Goal: Task Accomplishment & Management: Manage account settings

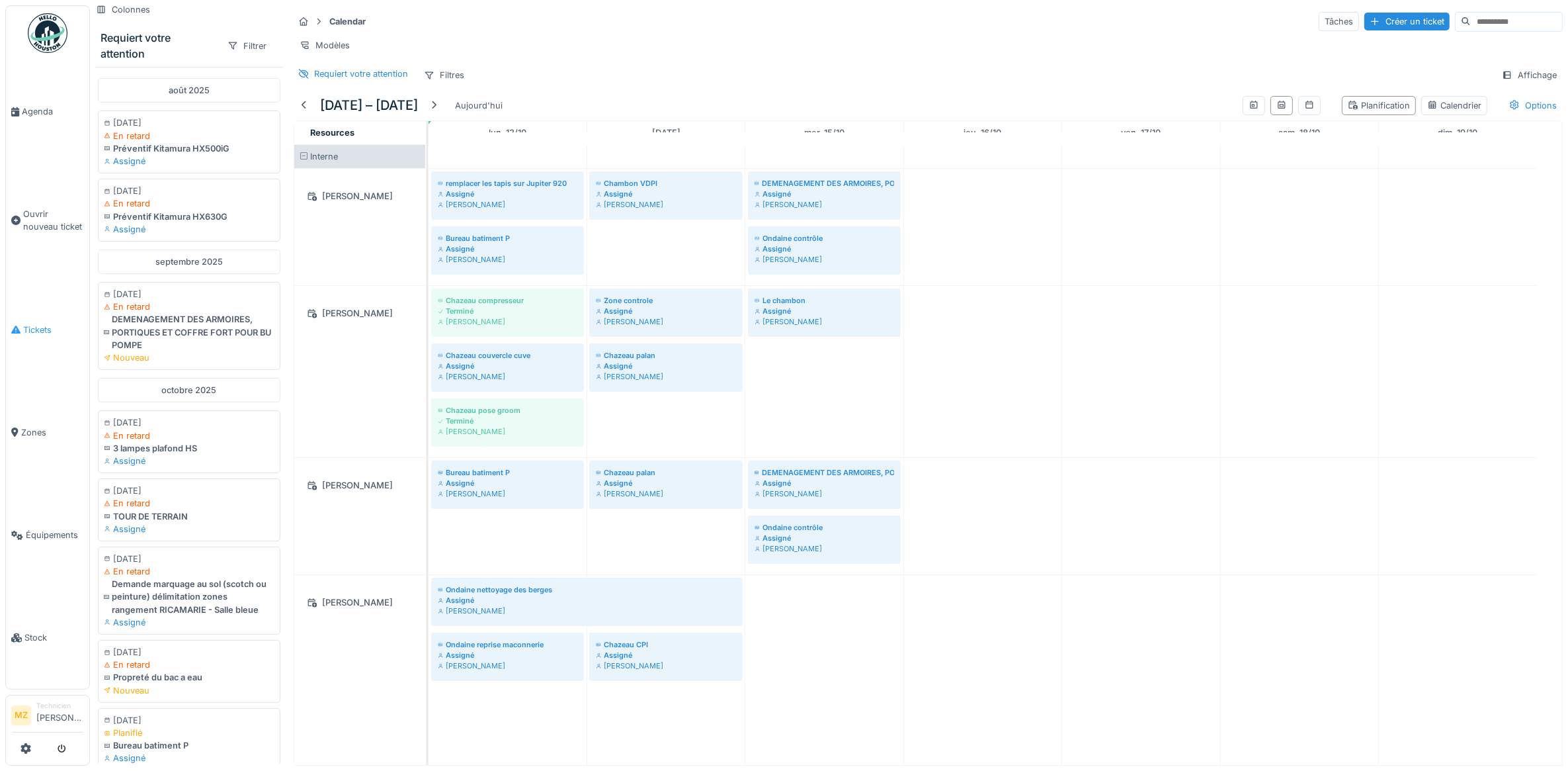
click at [60, 324] on span "Tickets" at bounding box center [53, 330] width 60 height 12
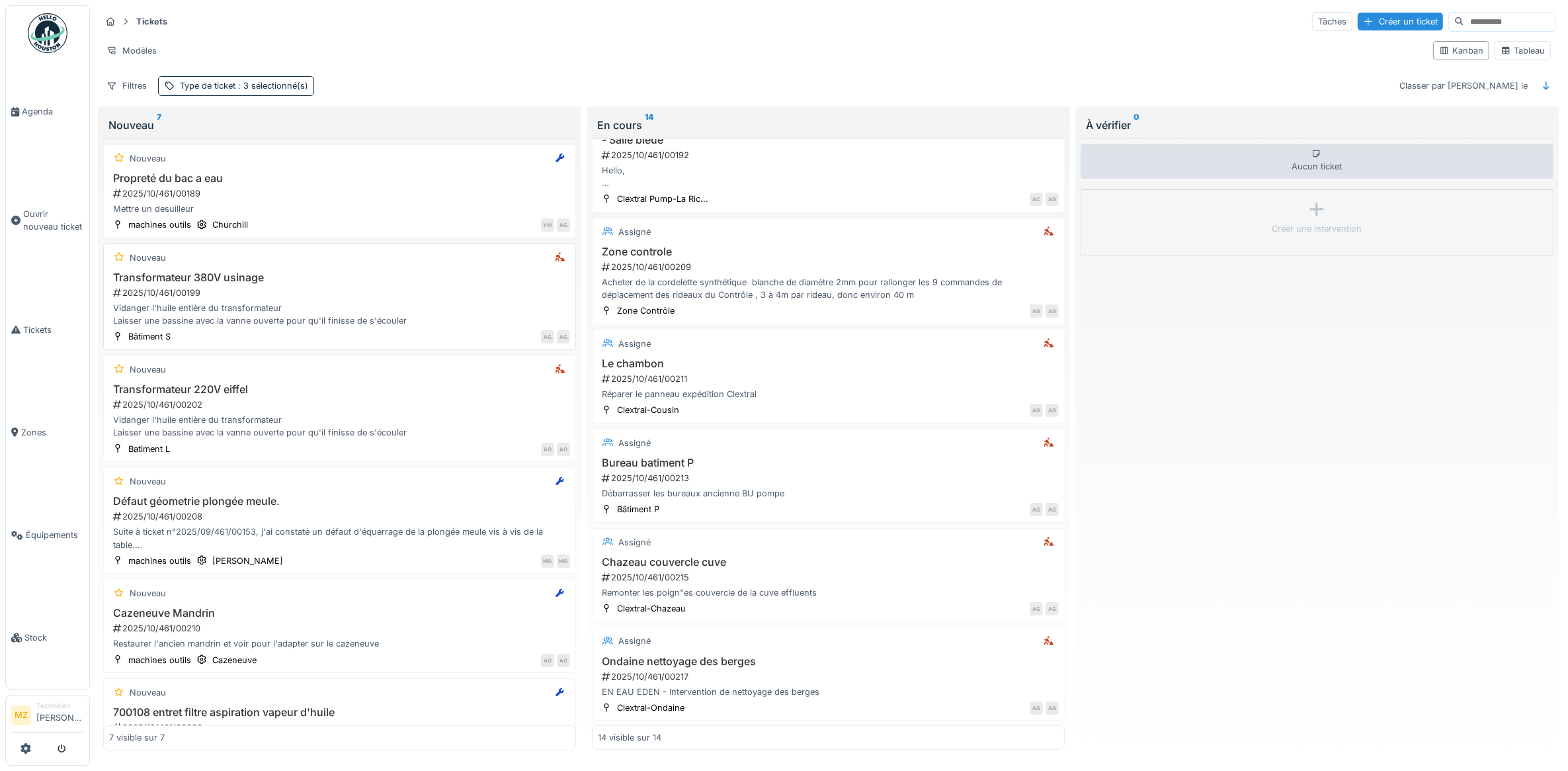
click at [375, 299] on div "2025/10/461/00199" at bounding box center [341, 293] width 459 height 12
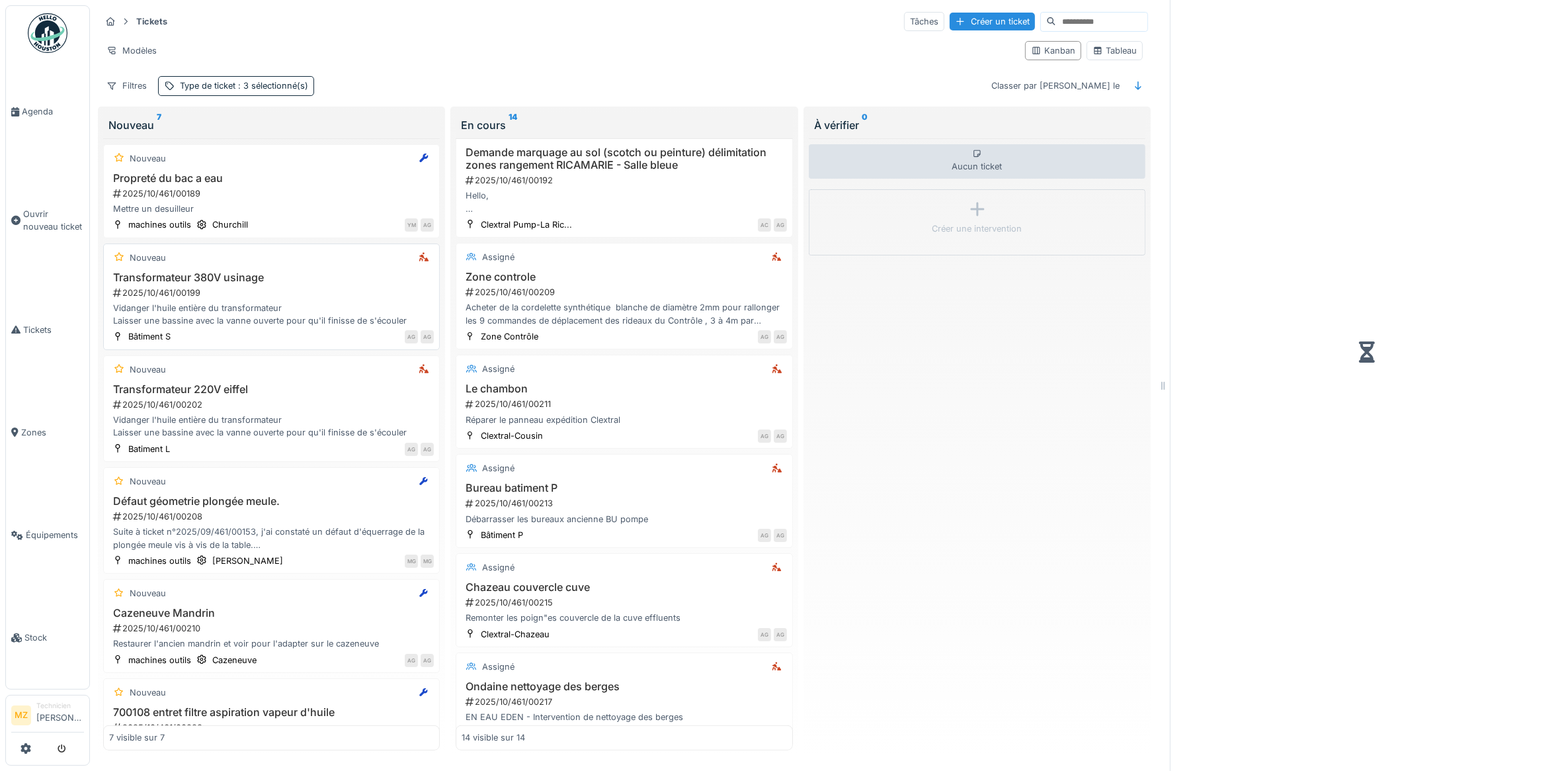
scroll to position [356, 0]
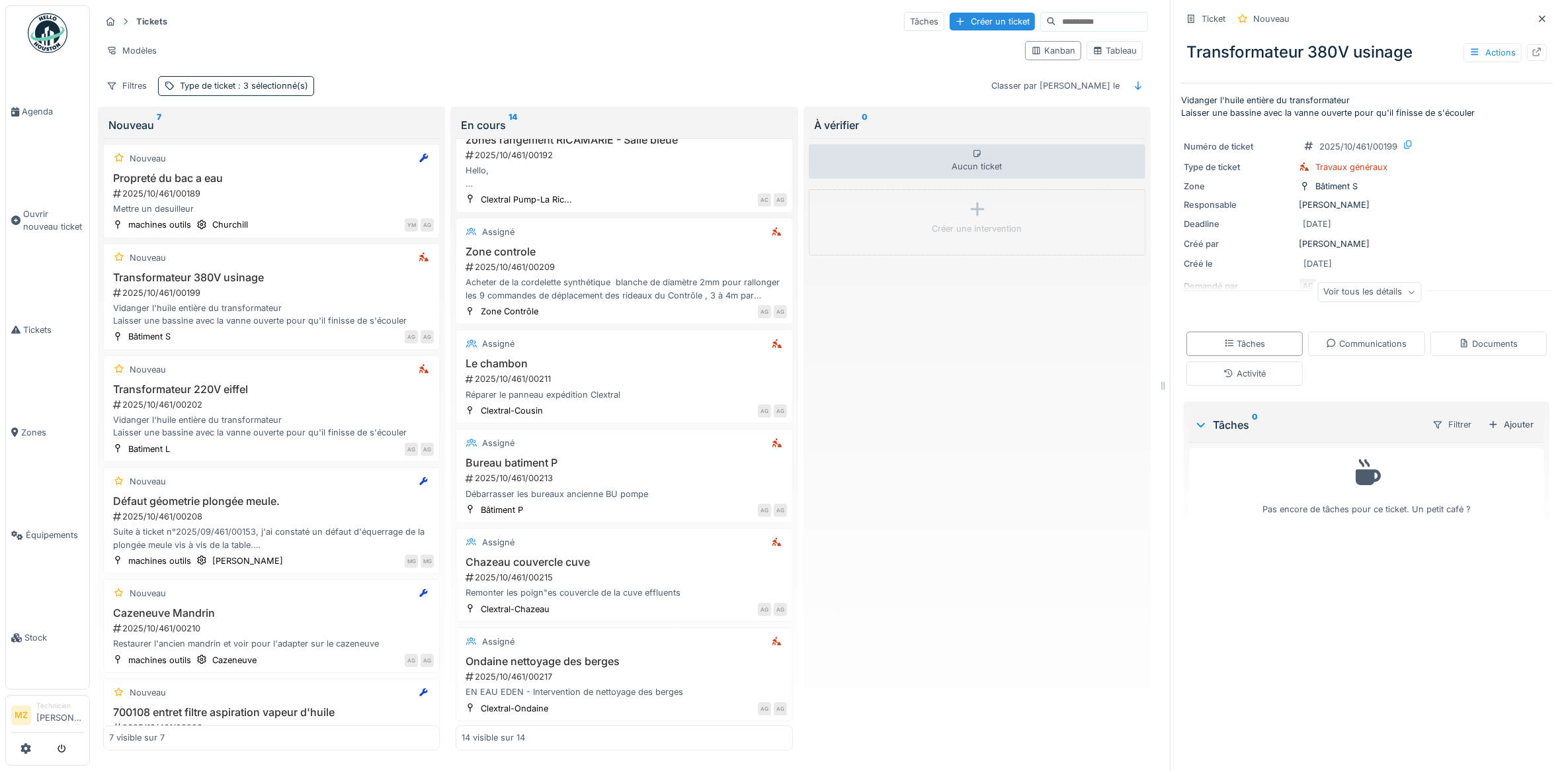
click at [1380, 301] on div "Voir tous les détails" at bounding box center [1369, 293] width 104 height 20
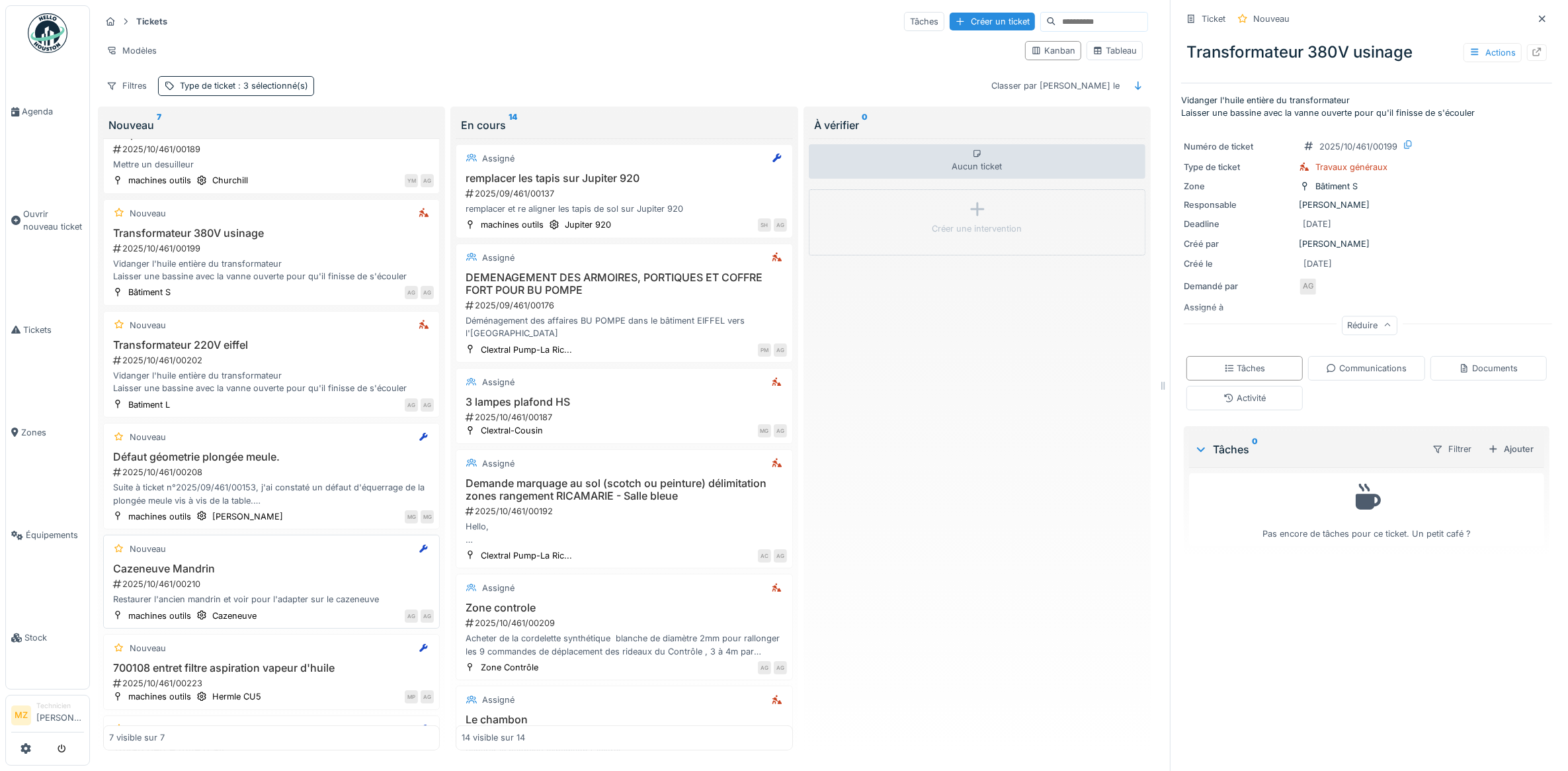
scroll to position [0, 0]
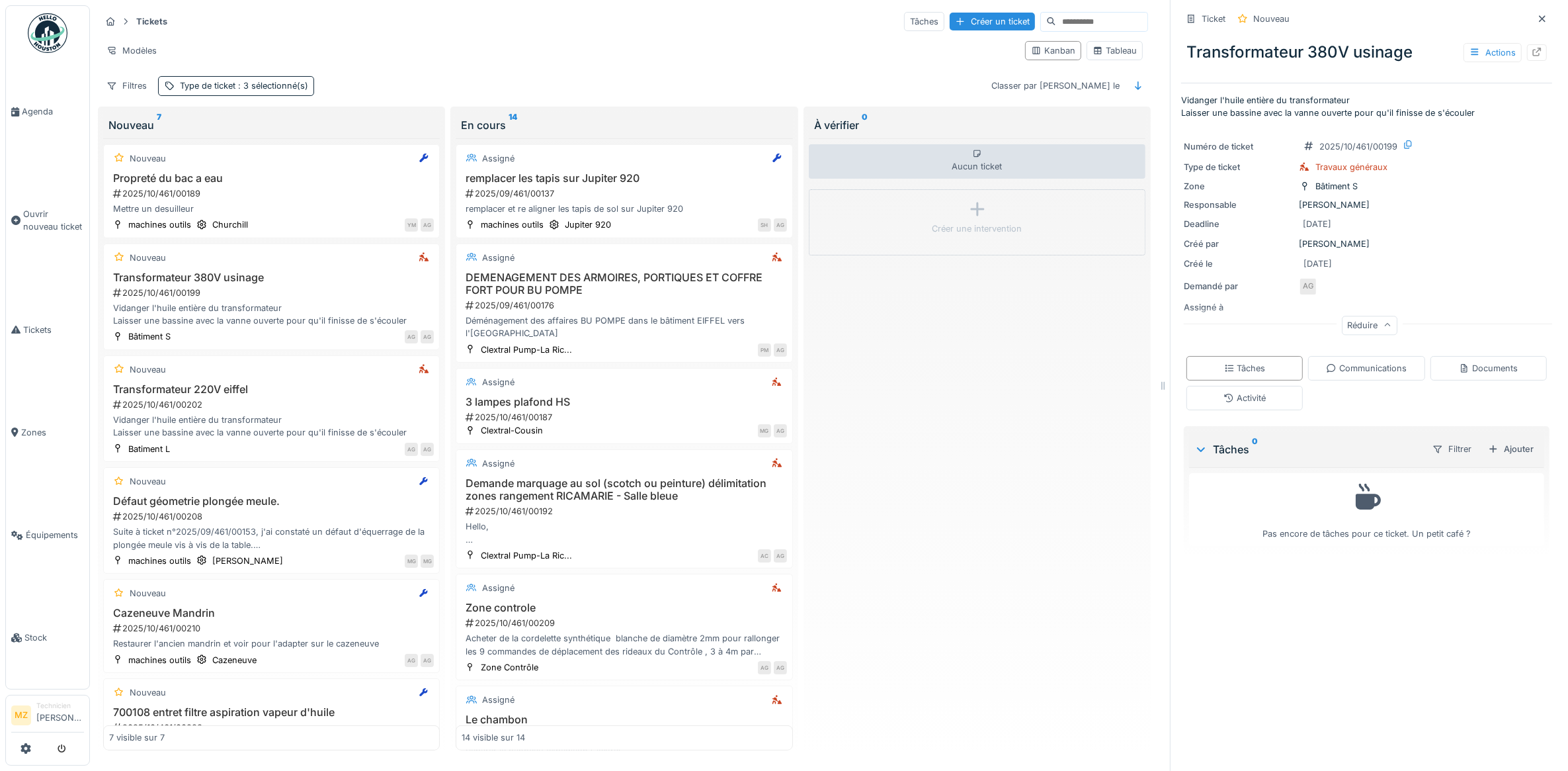
click at [1364, 322] on div "Réduire" at bounding box center [1370, 325] width 55 height 20
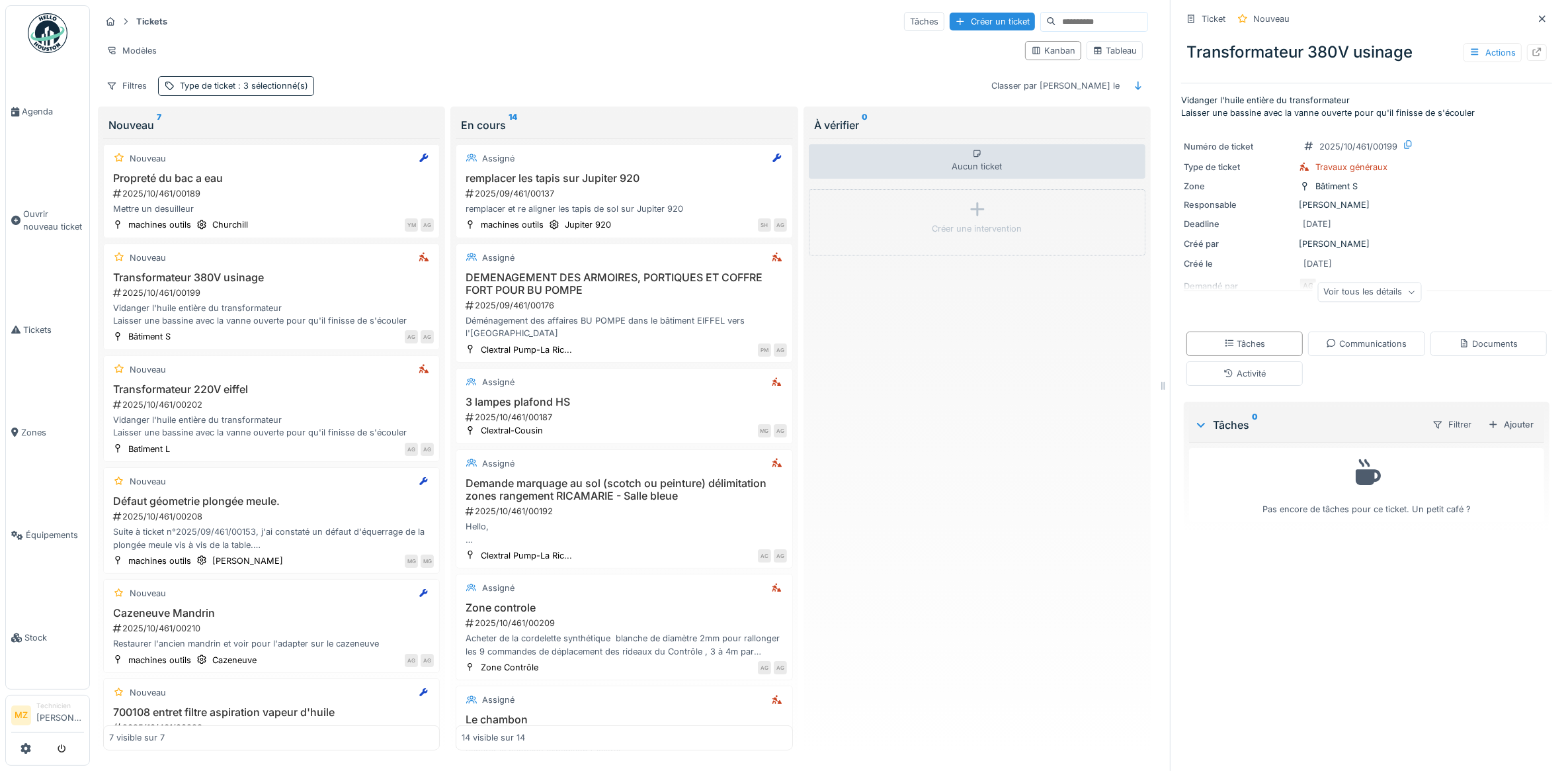
click at [1363, 298] on div "Voir tous les détails" at bounding box center [1369, 293] width 104 height 20
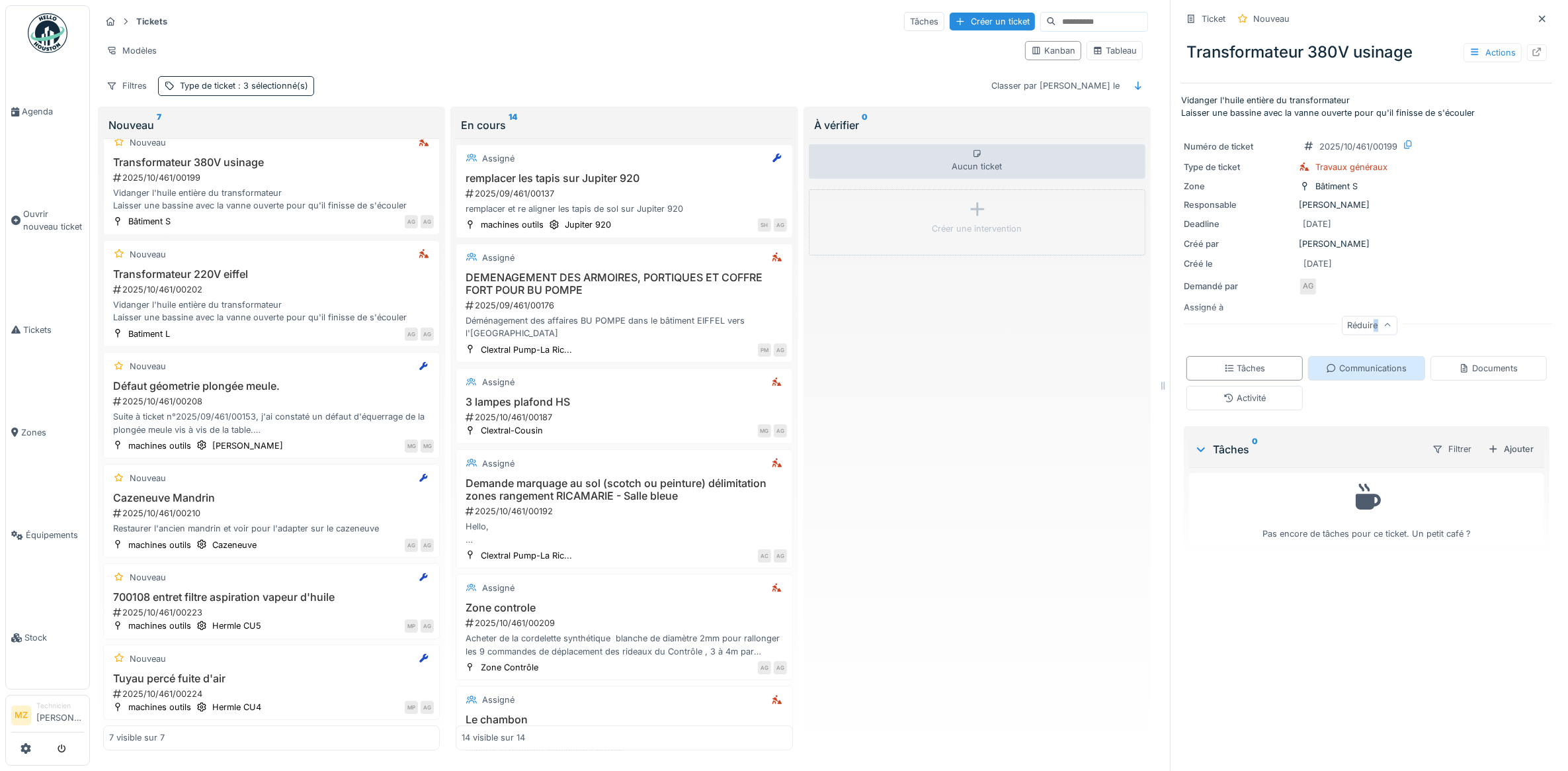
click at [1357, 319] on div "Réduire" at bounding box center [1370, 325] width 55 height 20
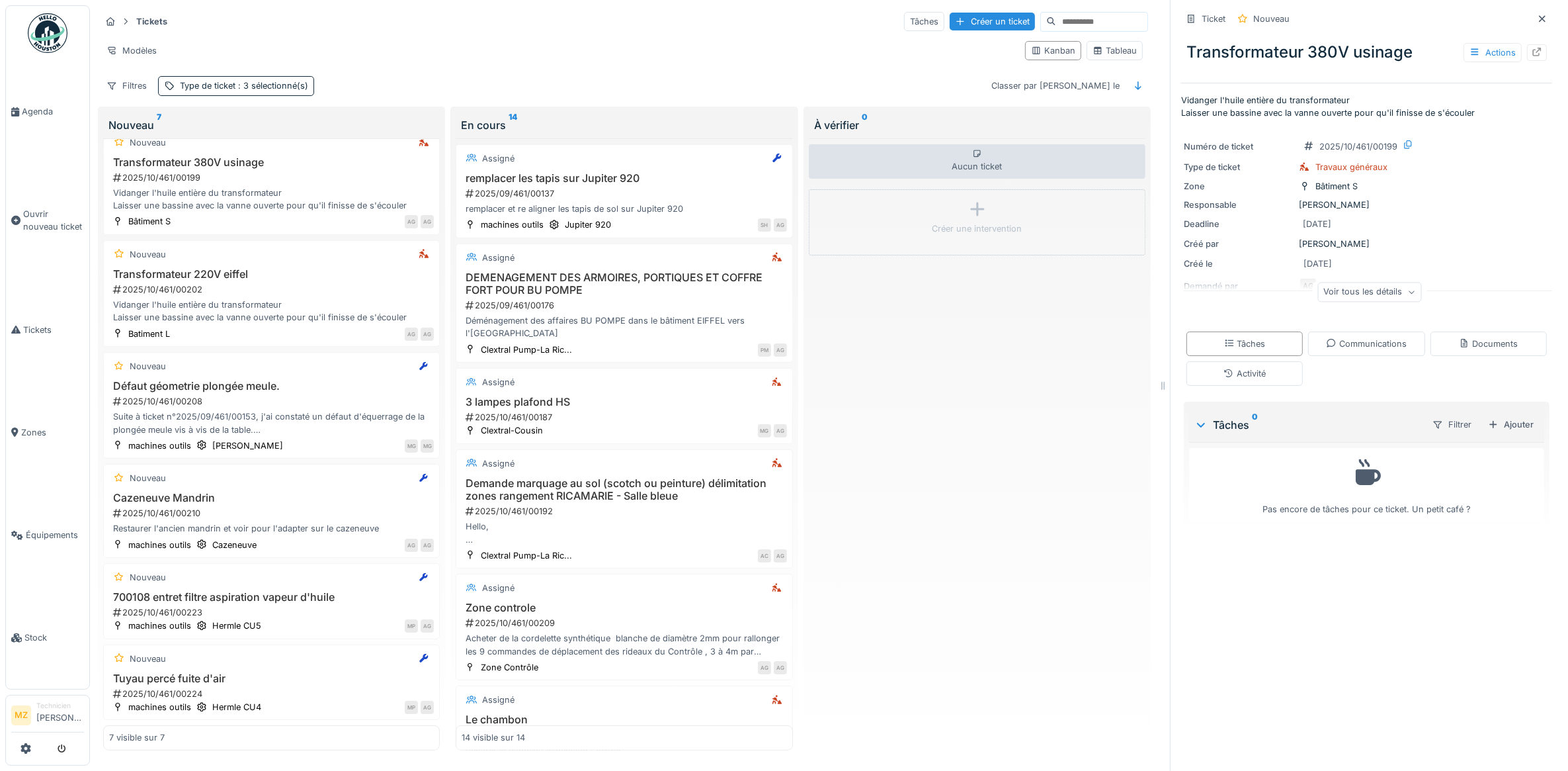
click at [1357, 283] on div "Voir tous les détails" at bounding box center [1369, 293] width 104 height 20
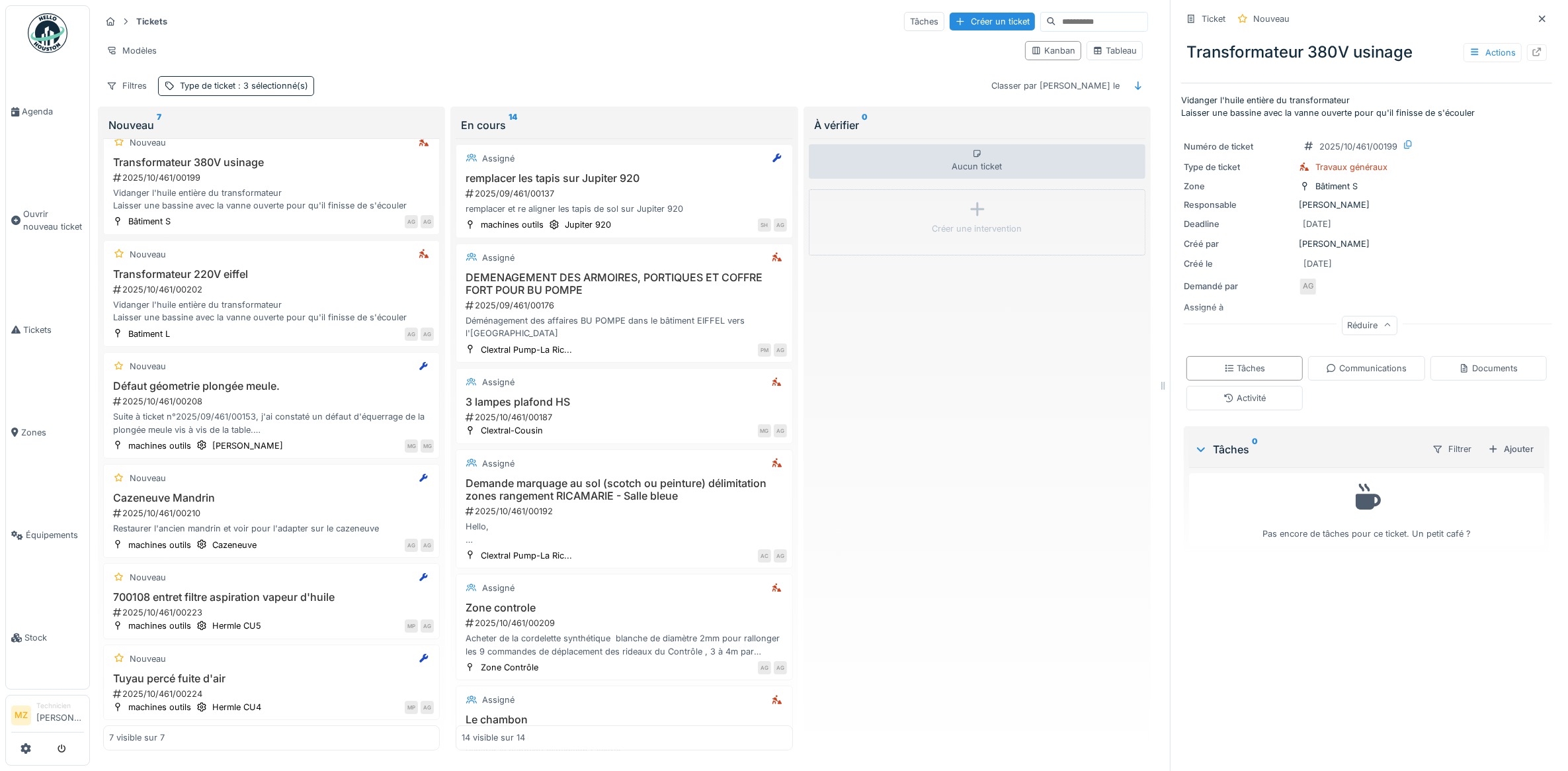
click at [1360, 316] on div "Réduire" at bounding box center [1370, 325] width 55 height 20
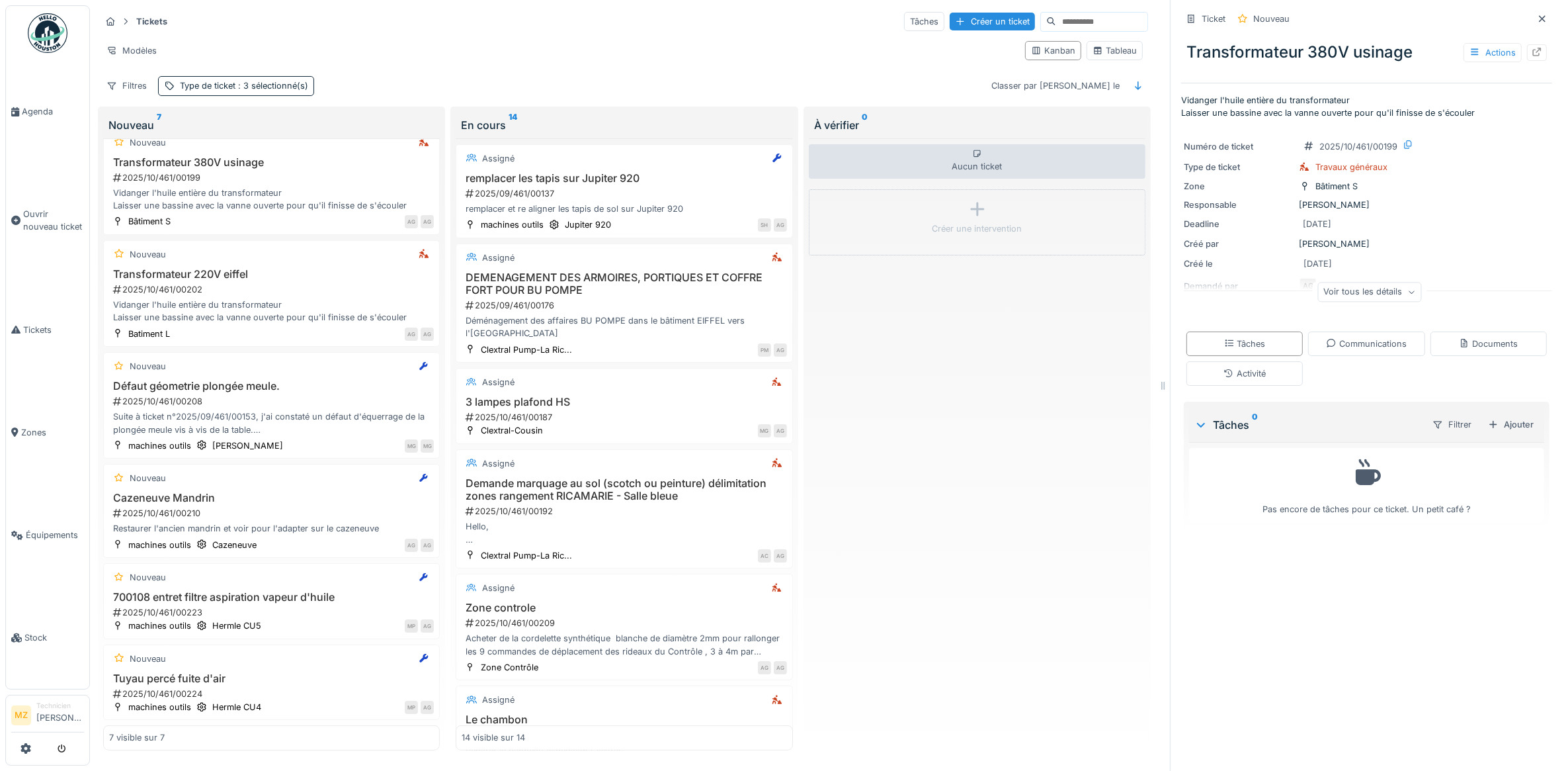
click at [1364, 286] on div "Voir tous les détails" at bounding box center [1369, 293] width 104 height 20
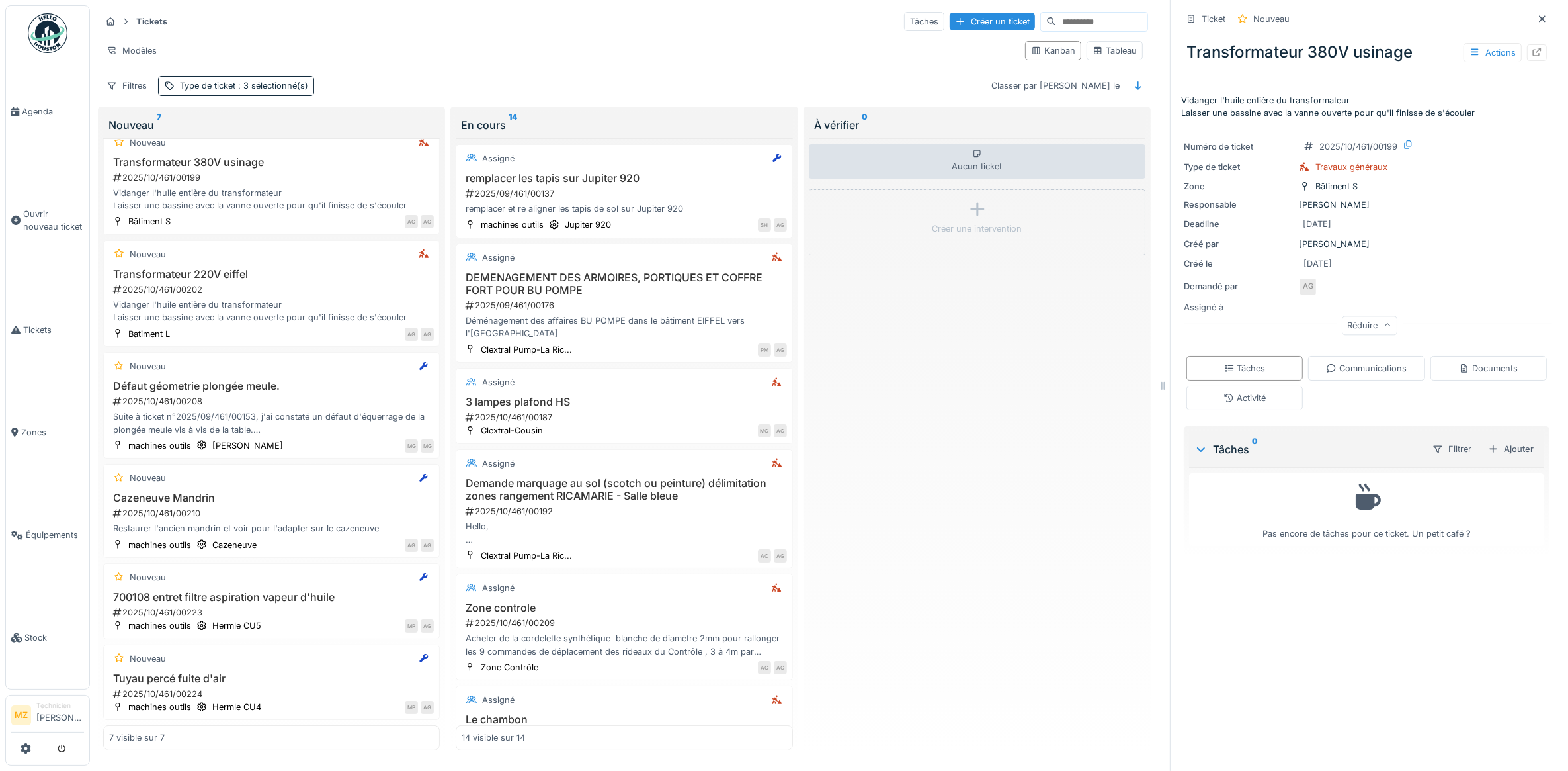
click at [1370, 322] on div "Réduire" at bounding box center [1370, 325] width 55 height 20
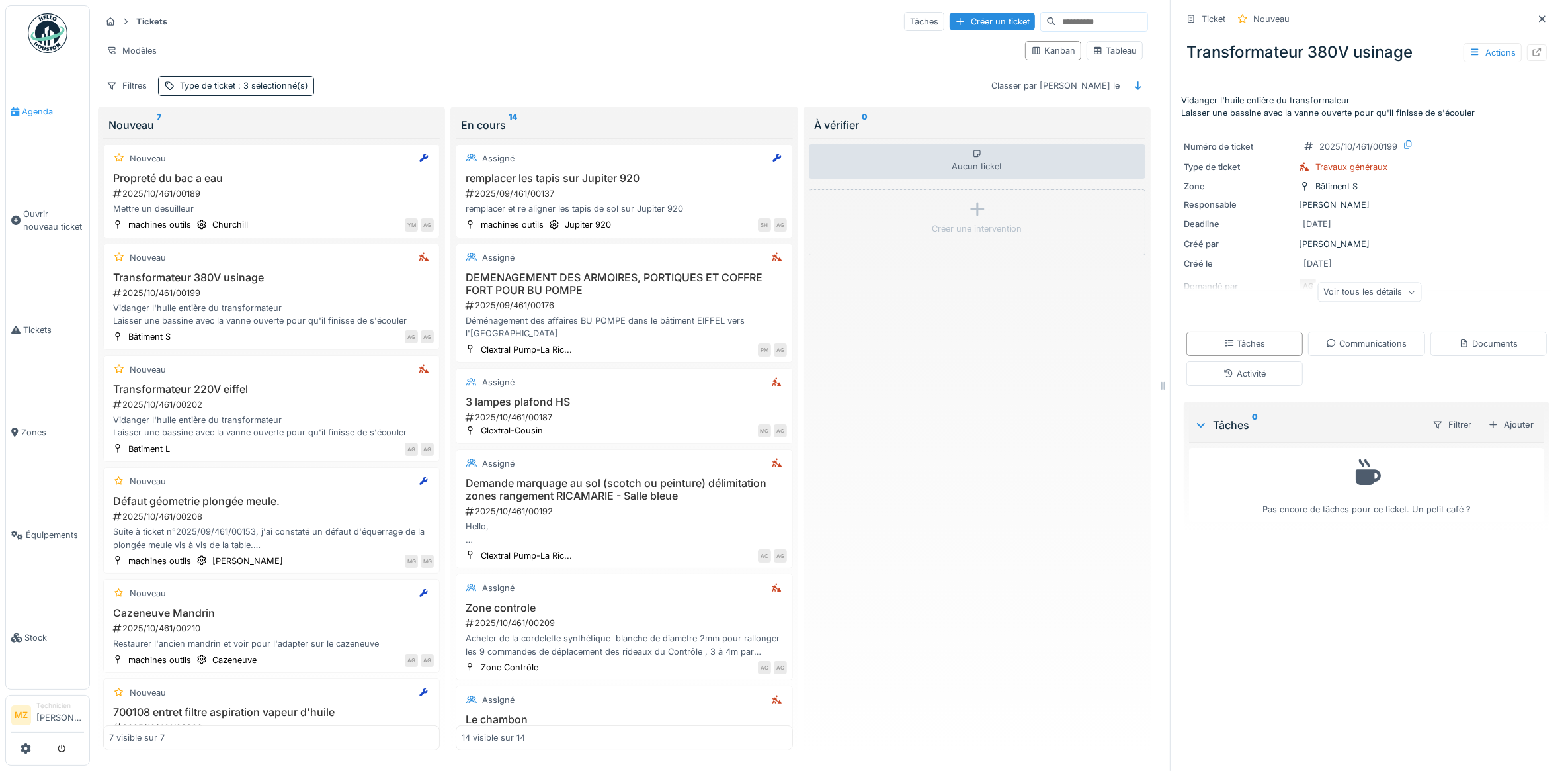
click at [40, 125] on link "Agenda" at bounding box center [48, 111] width 84 height 102
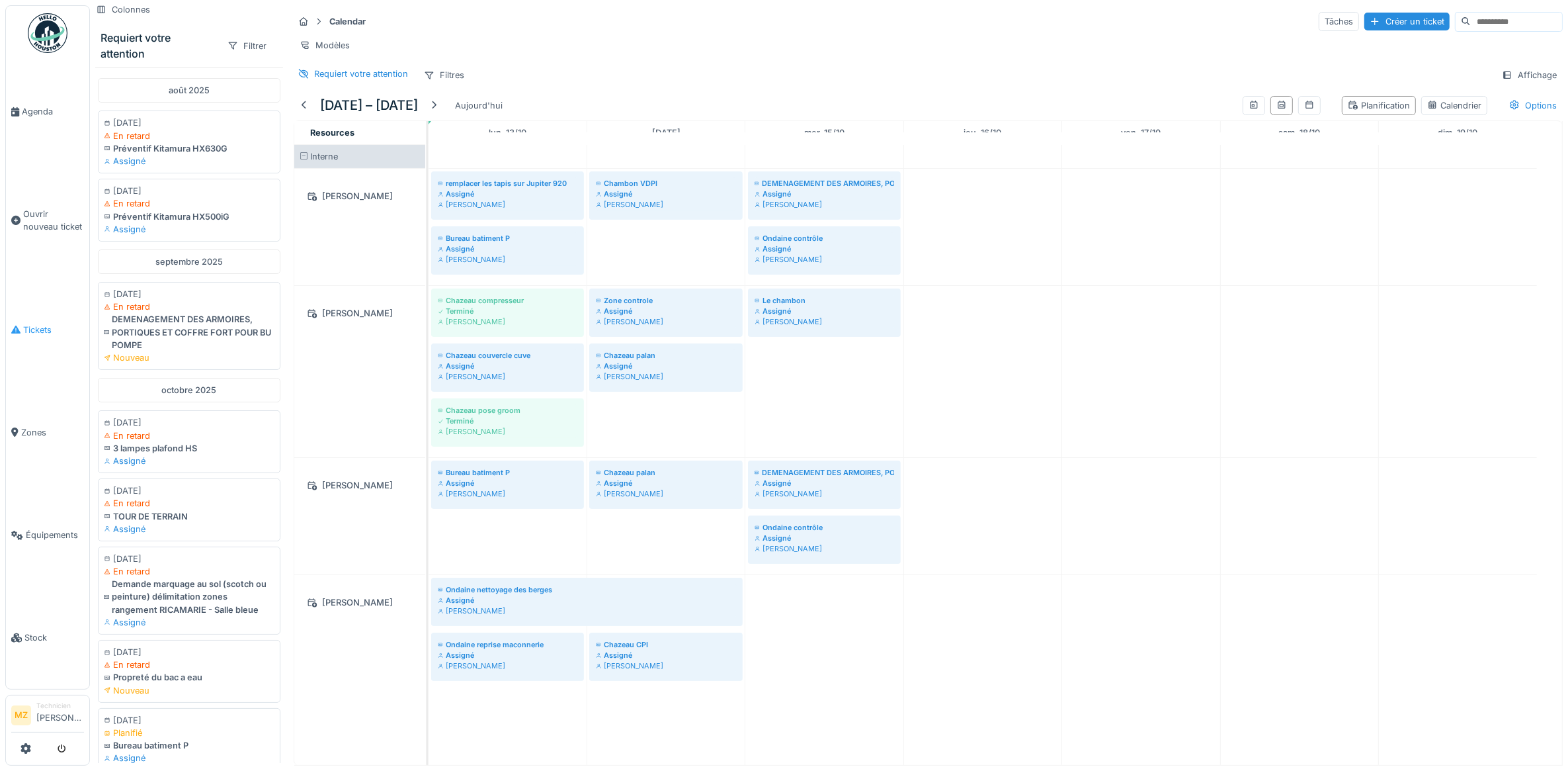
click at [68, 333] on link "Tickets" at bounding box center [48, 329] width 84 height 102
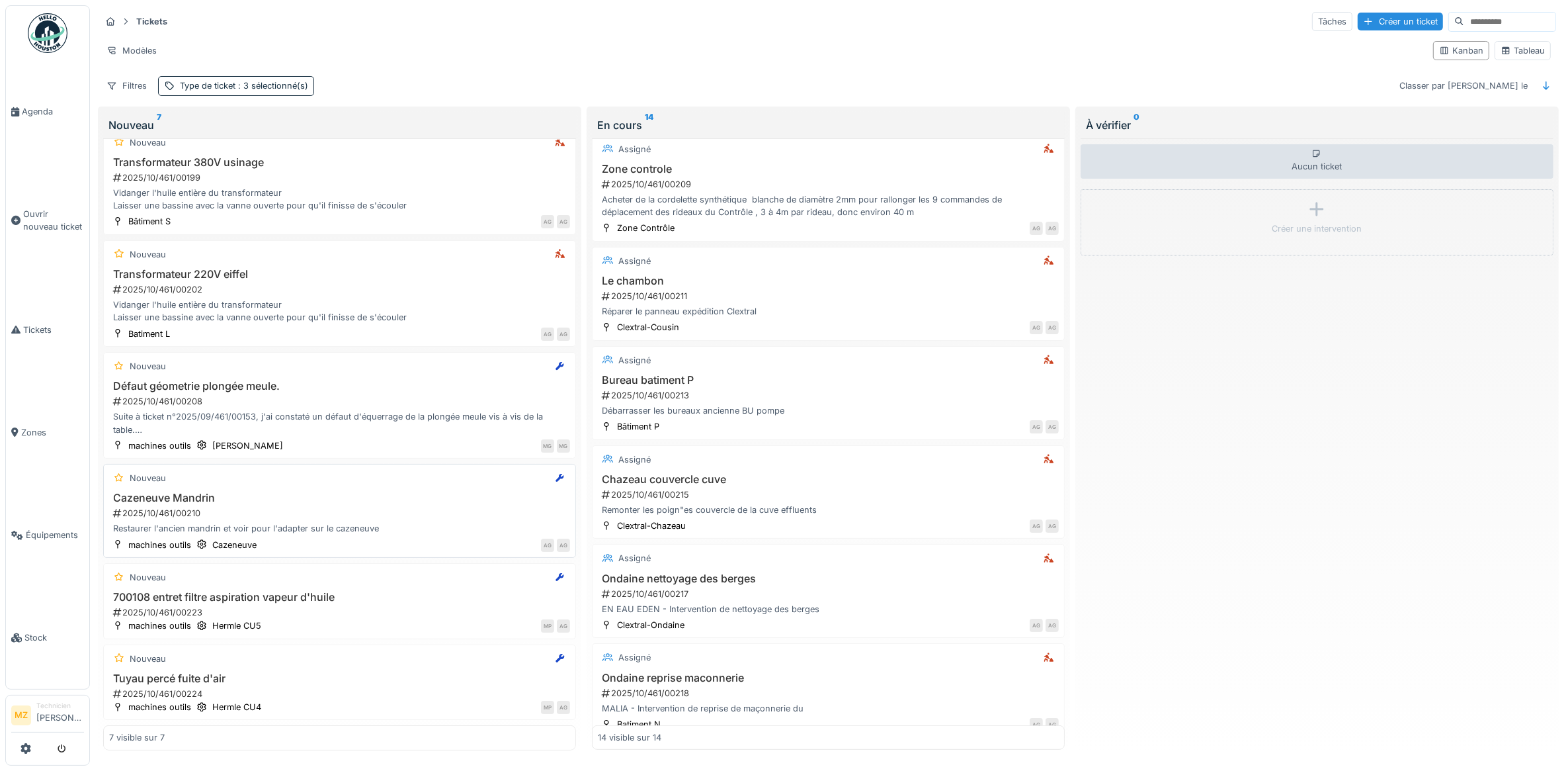
scroll to position [127, 0]
click at [391, 581] on div "Nouveau" at bounding box center [340, 577] width 461 height 17
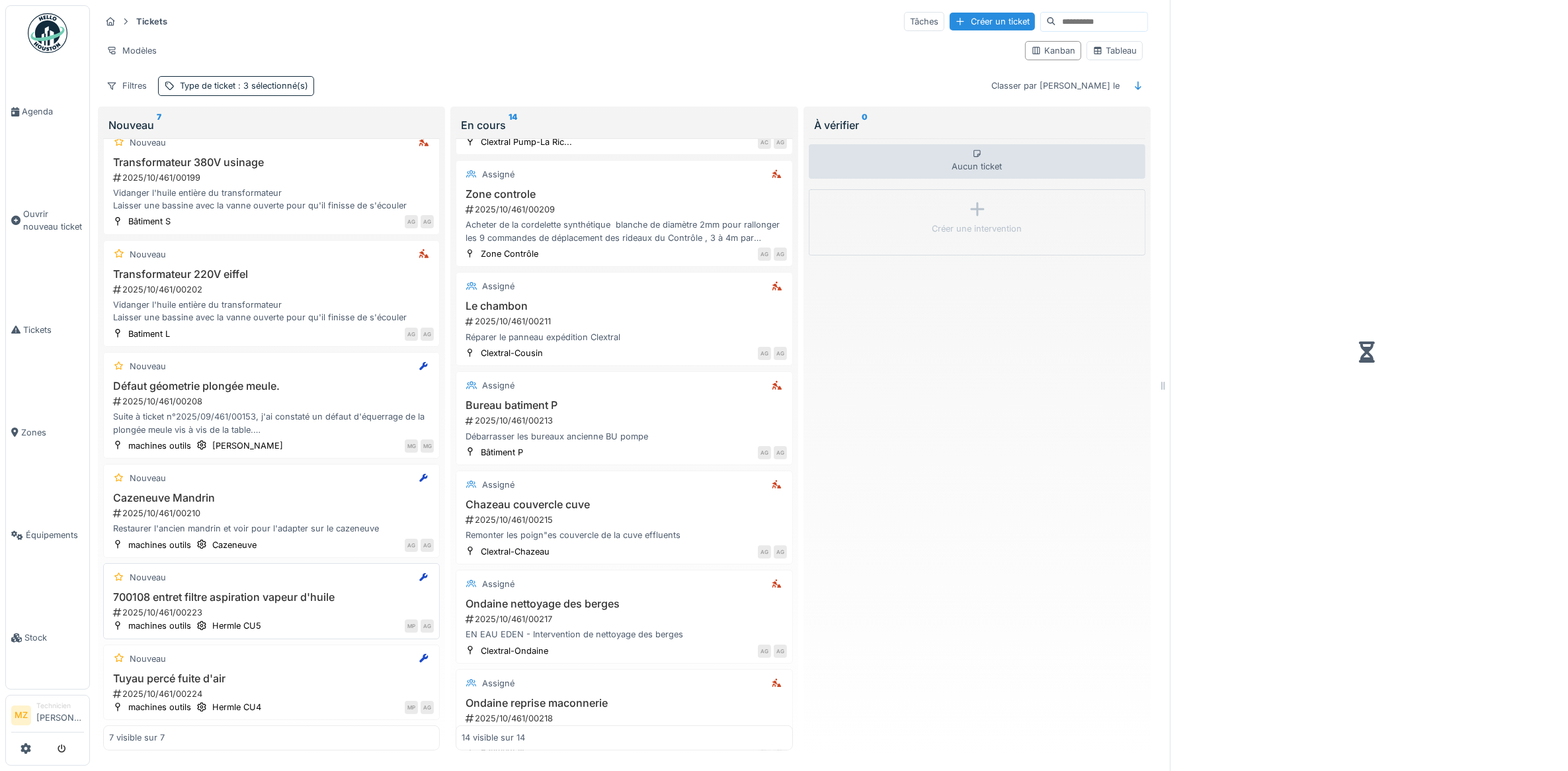
scroll to position [438, 0]
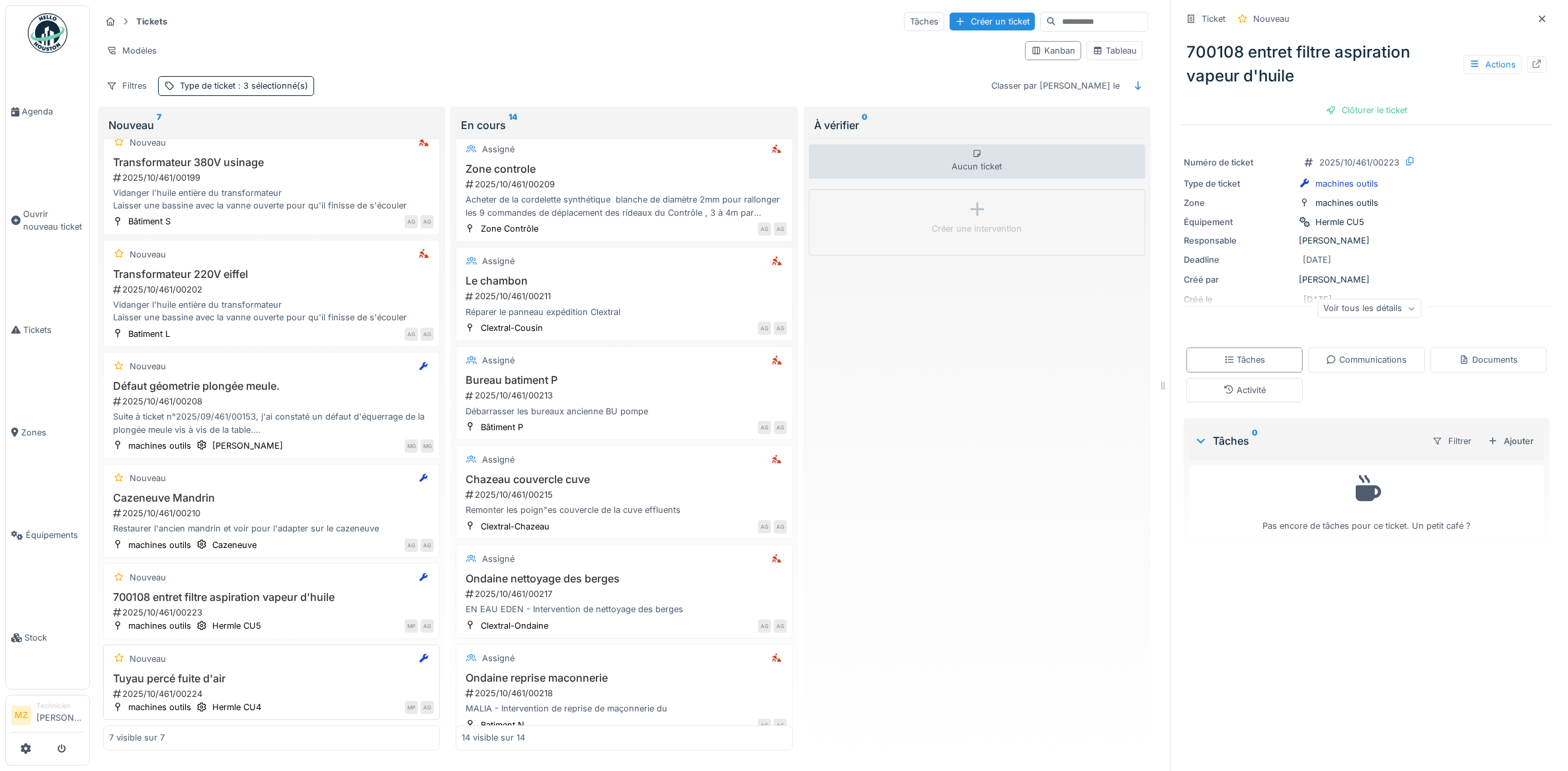
click at [311, 676] on h3 "Tuyau percé fuite d'air" at bounding box center [271, 679] width 324 height 12
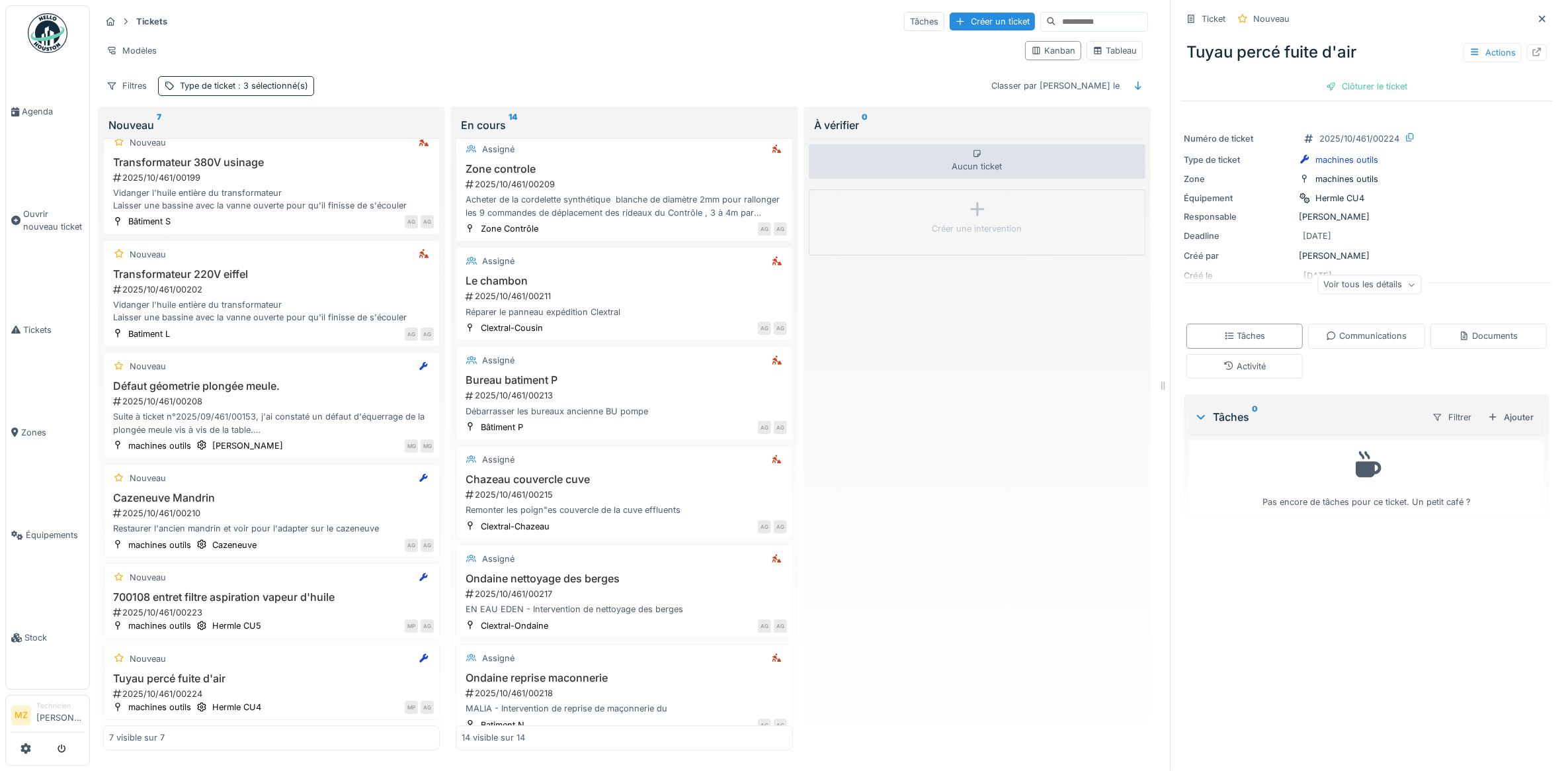
click at [1379, 285] on div "Voir tous les détails" at bounding box center [1369, 285] width 104 height 20
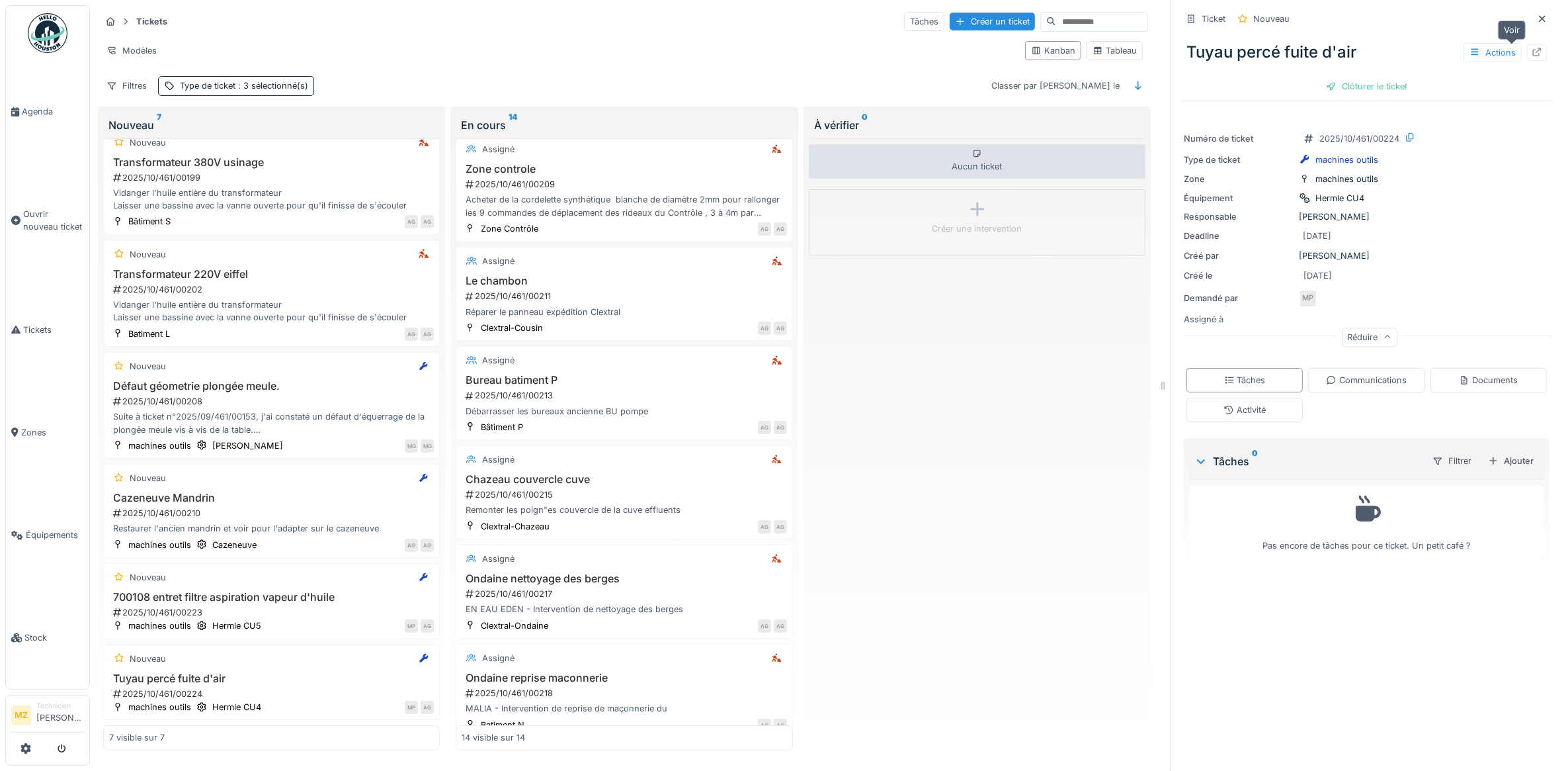
click at [1532, 55] on icon at bounding box center [1537, 52] width 11 height 9
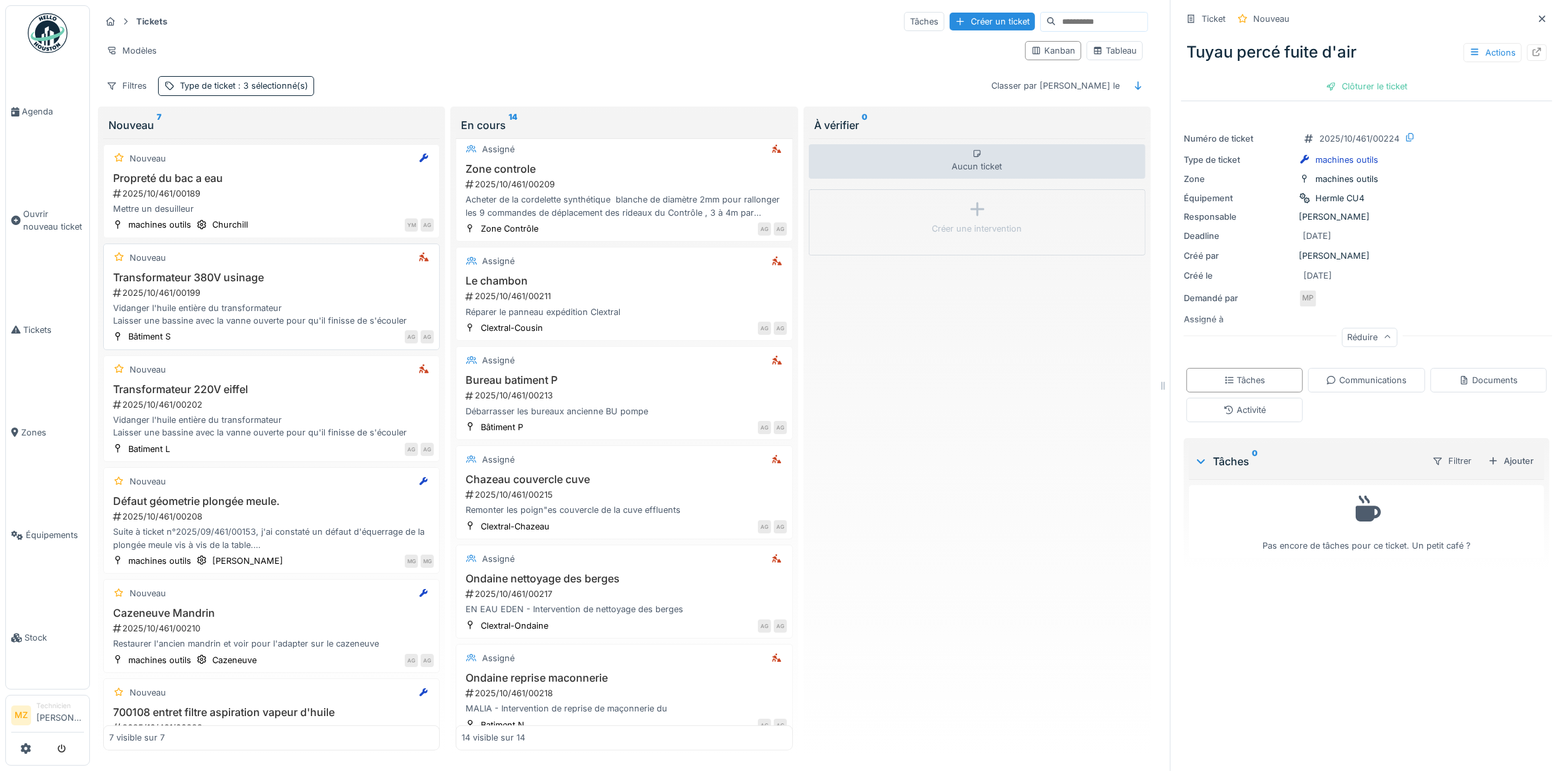
scroll to position [127, 0]
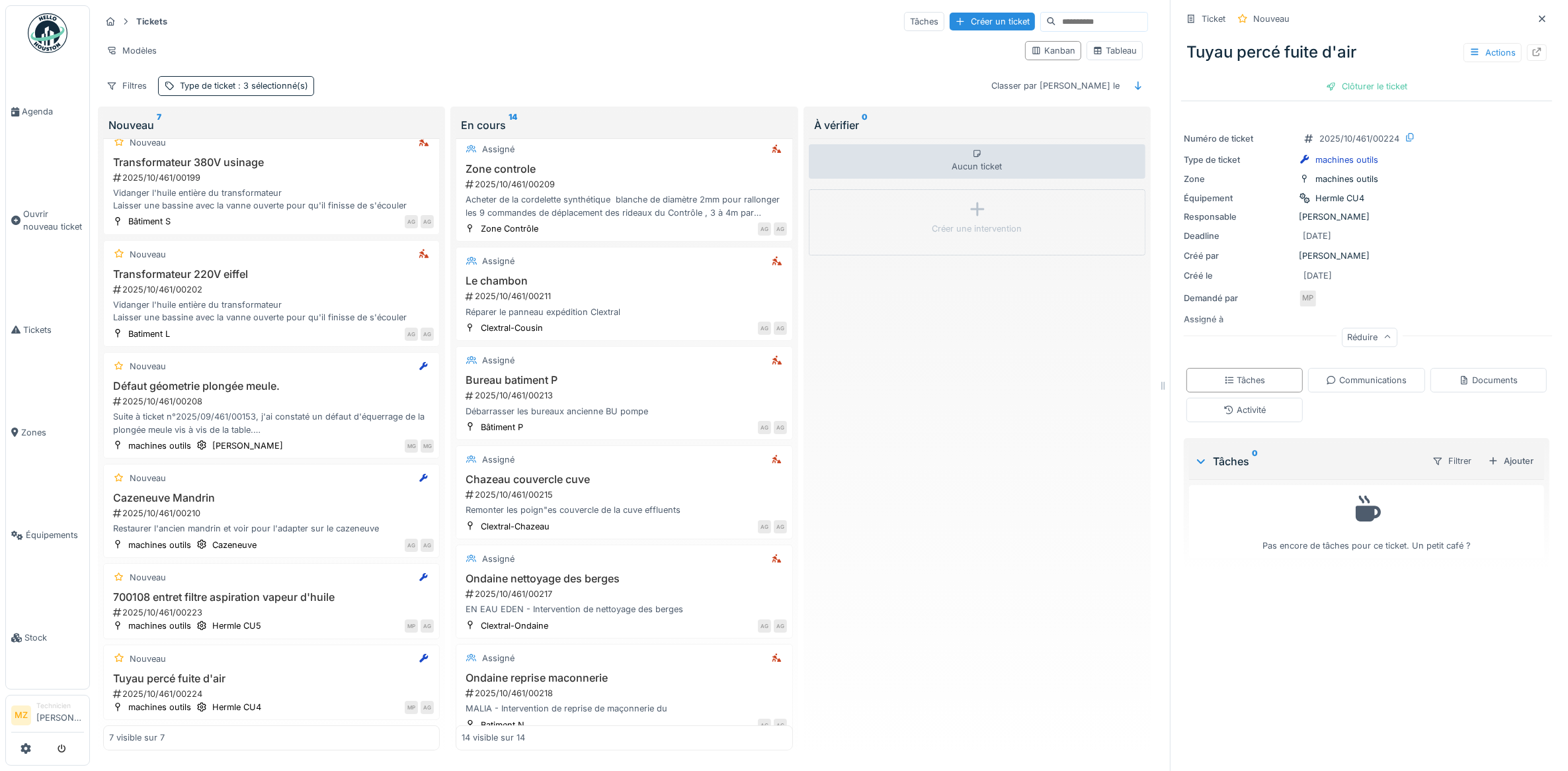
click at [411, 29] on div "Tickets Tâches Créer un ticket" at bounding box center [624, 21] width 1048 height 22
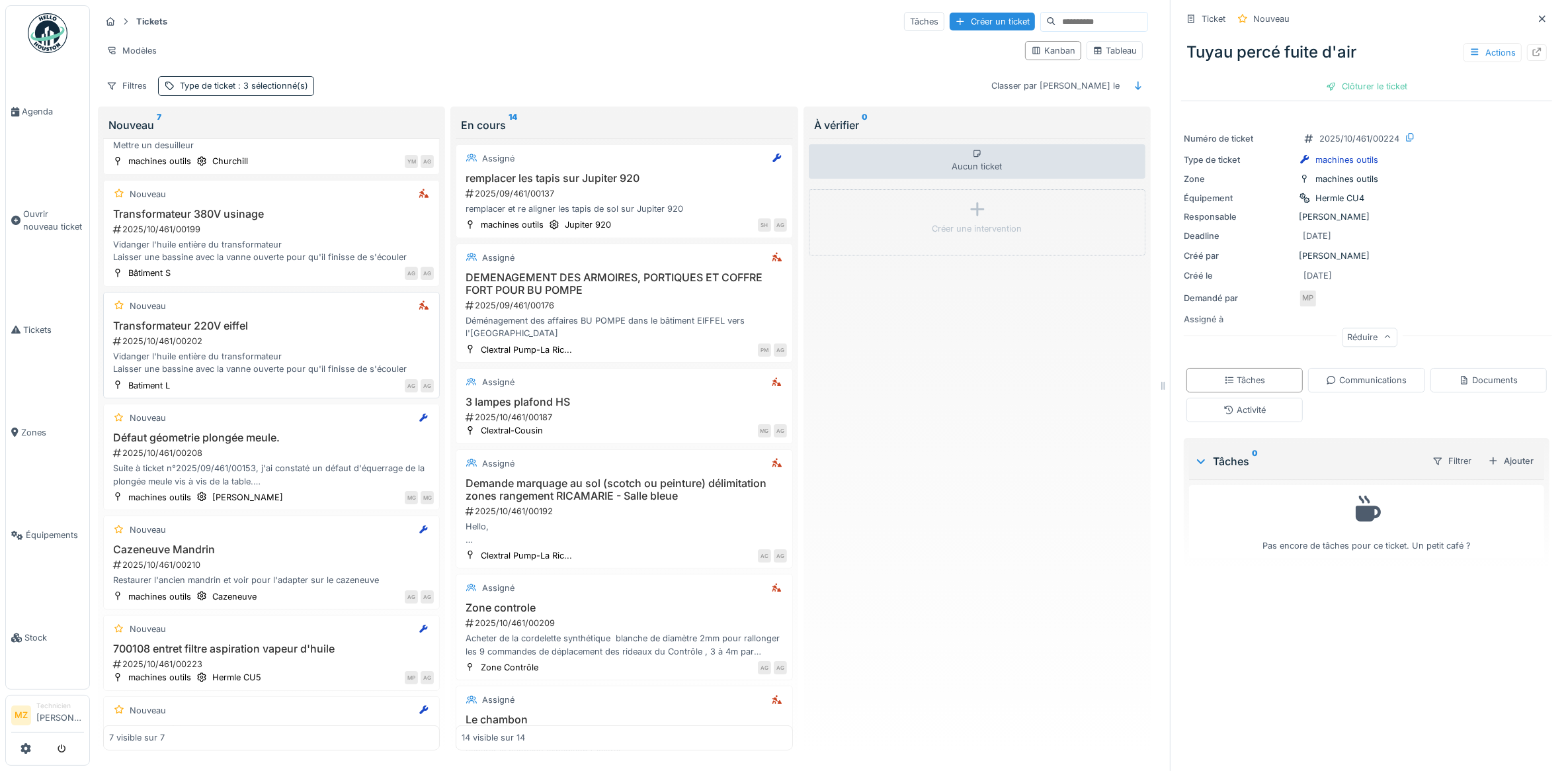
scroll to position [0, 0]
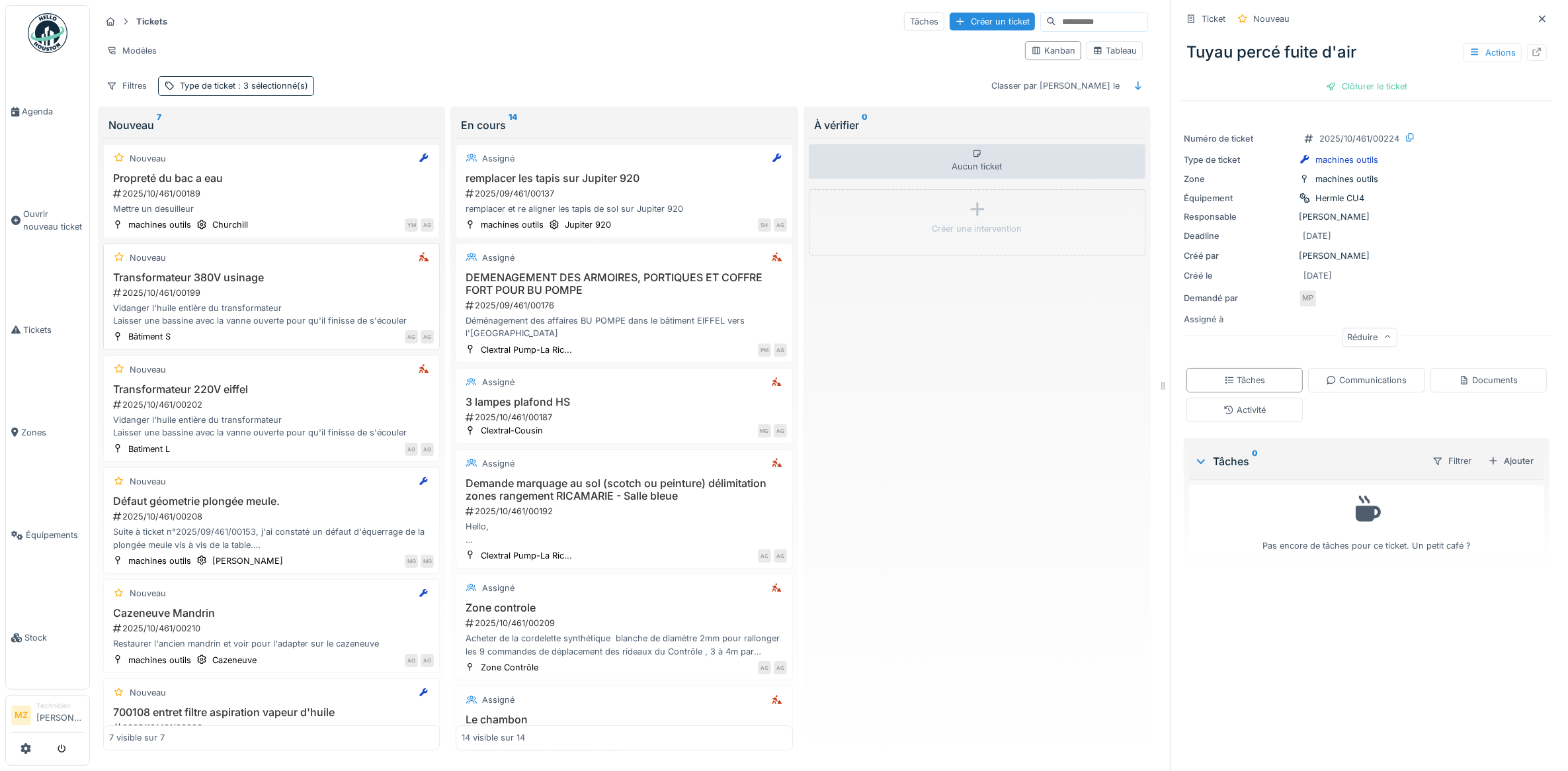
click at [301, 317] on div "Vidanger l'huile entière du transformateur Laisser une bassine avec la vanne ou…" at bounding box center [271, 314] width 324 height 25
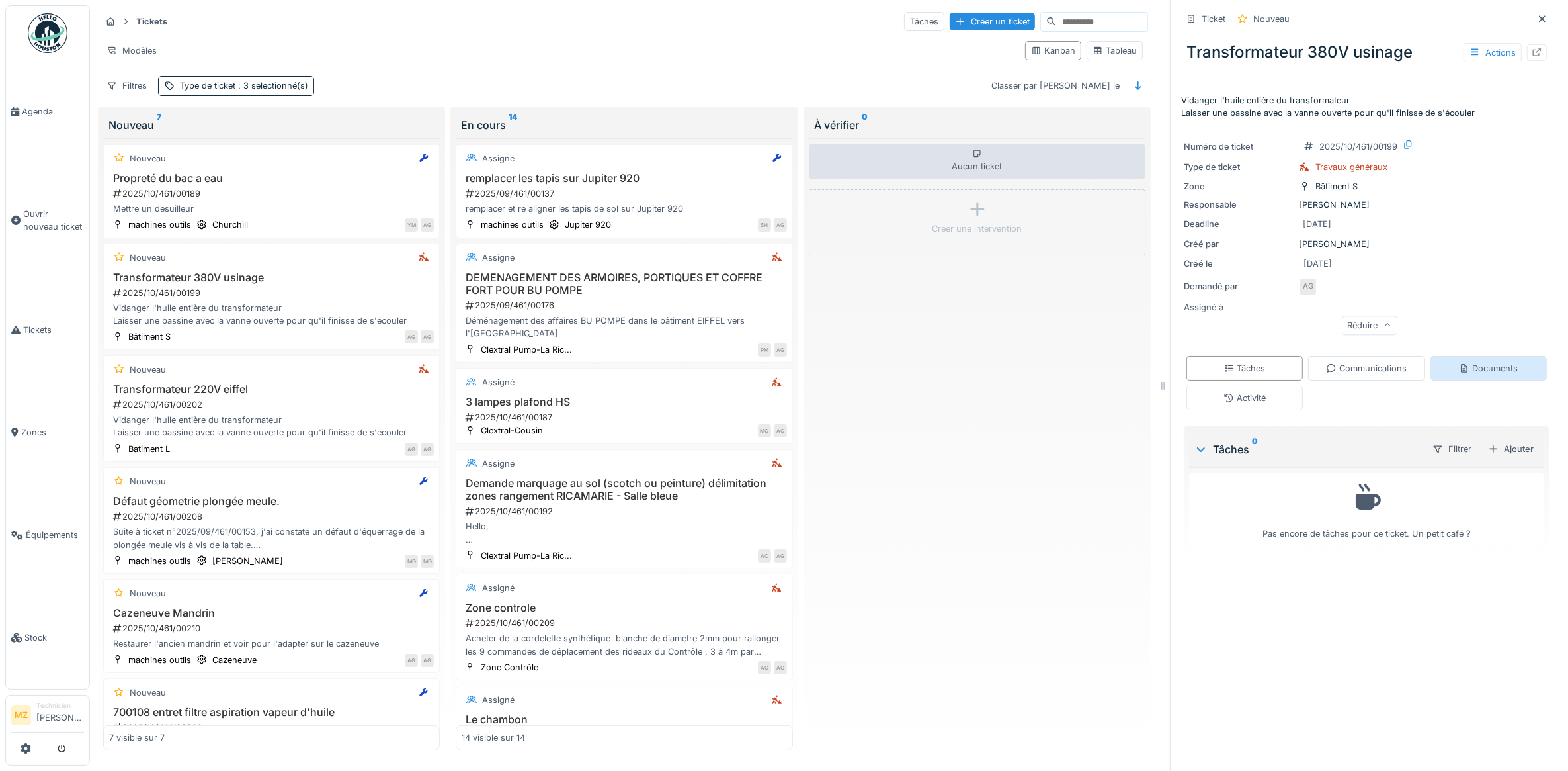
click at [1474, 359] on div "Documents" at bounding box center [1488, 368] width 116 height 25
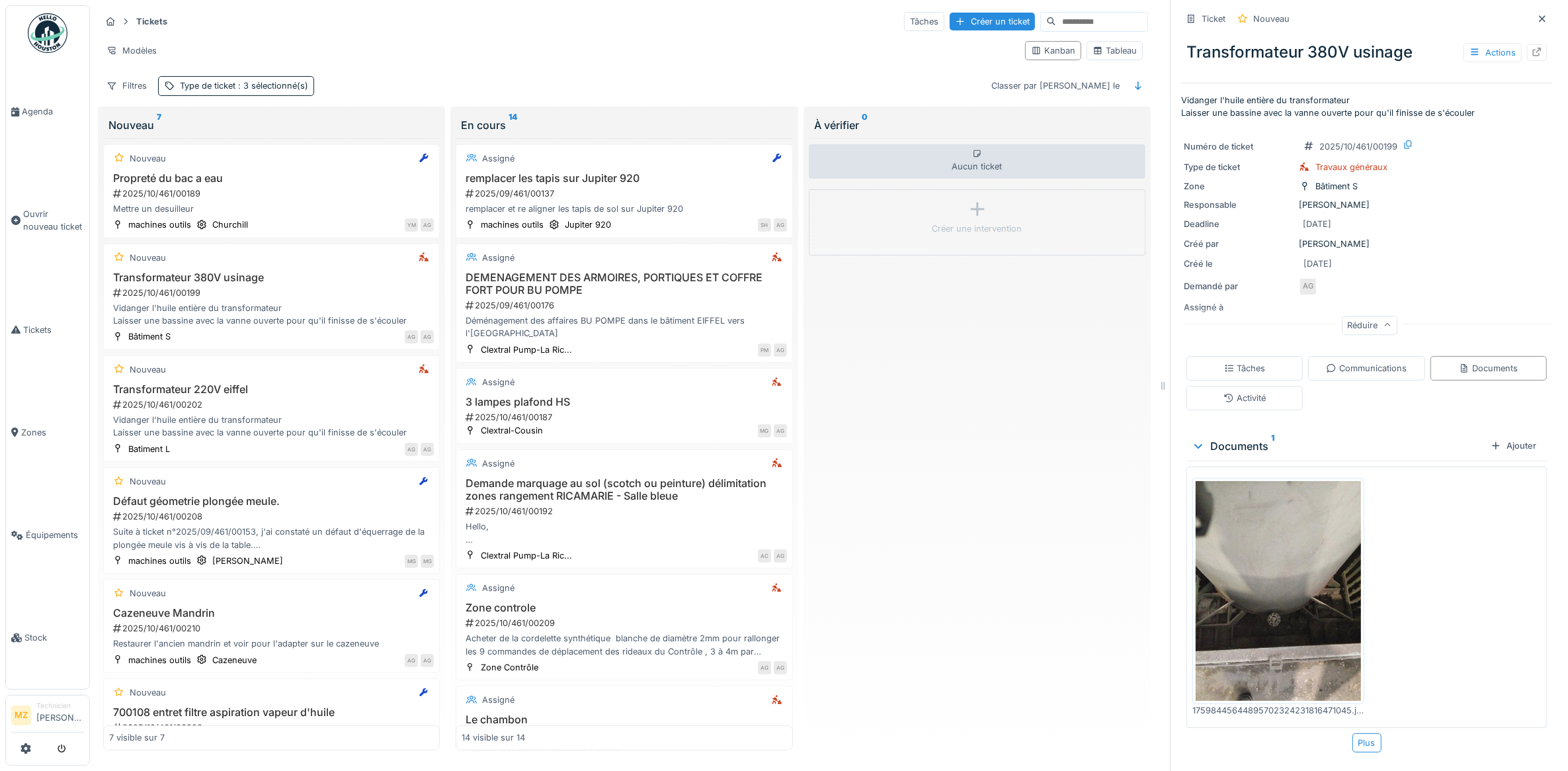
click at [1291, 603] on img at bounding box center [1278, 590] width 165 height 220
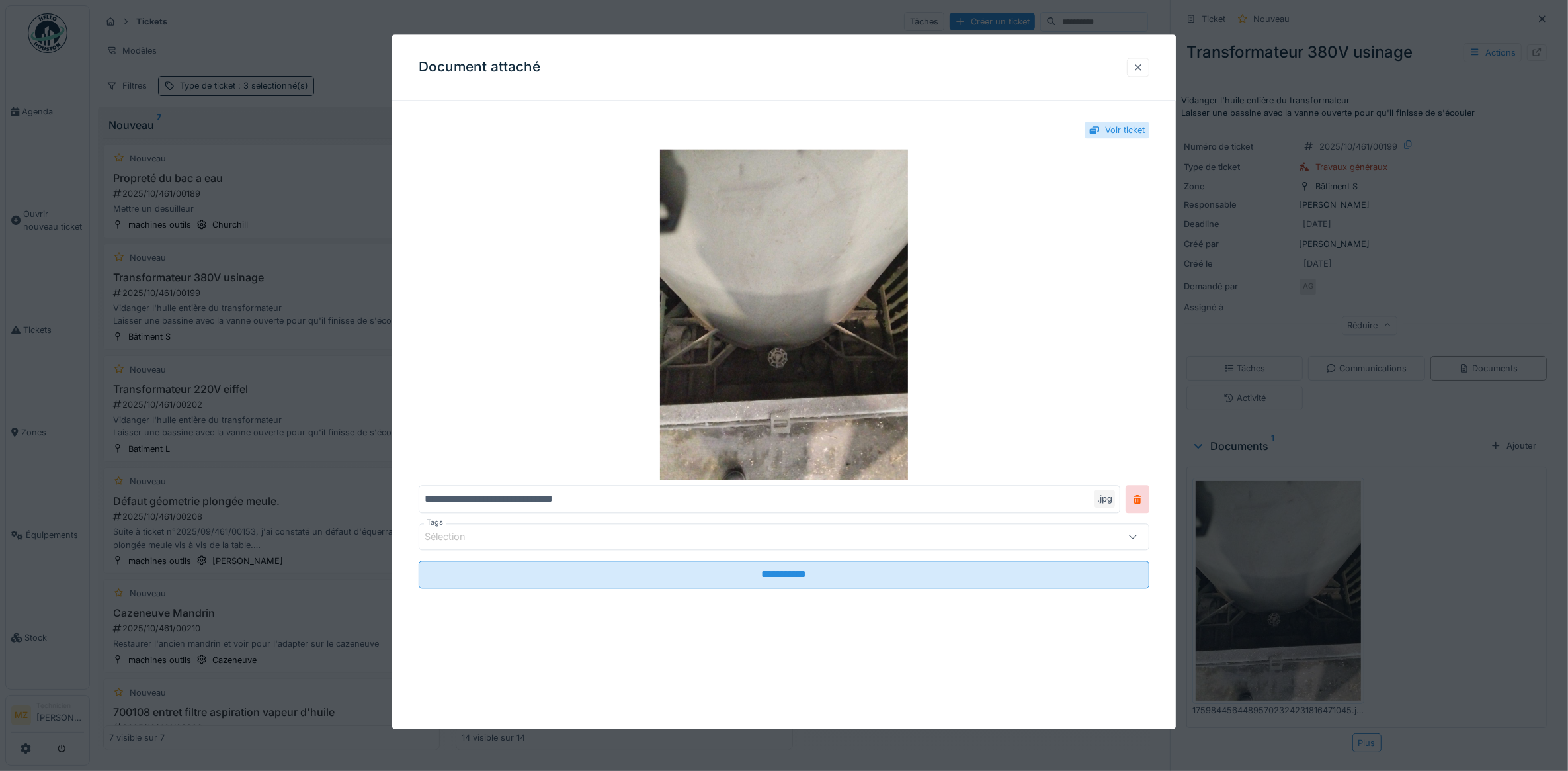
click at [1149, 74] on div at bounding box center [1138, 68] width 22 height 20
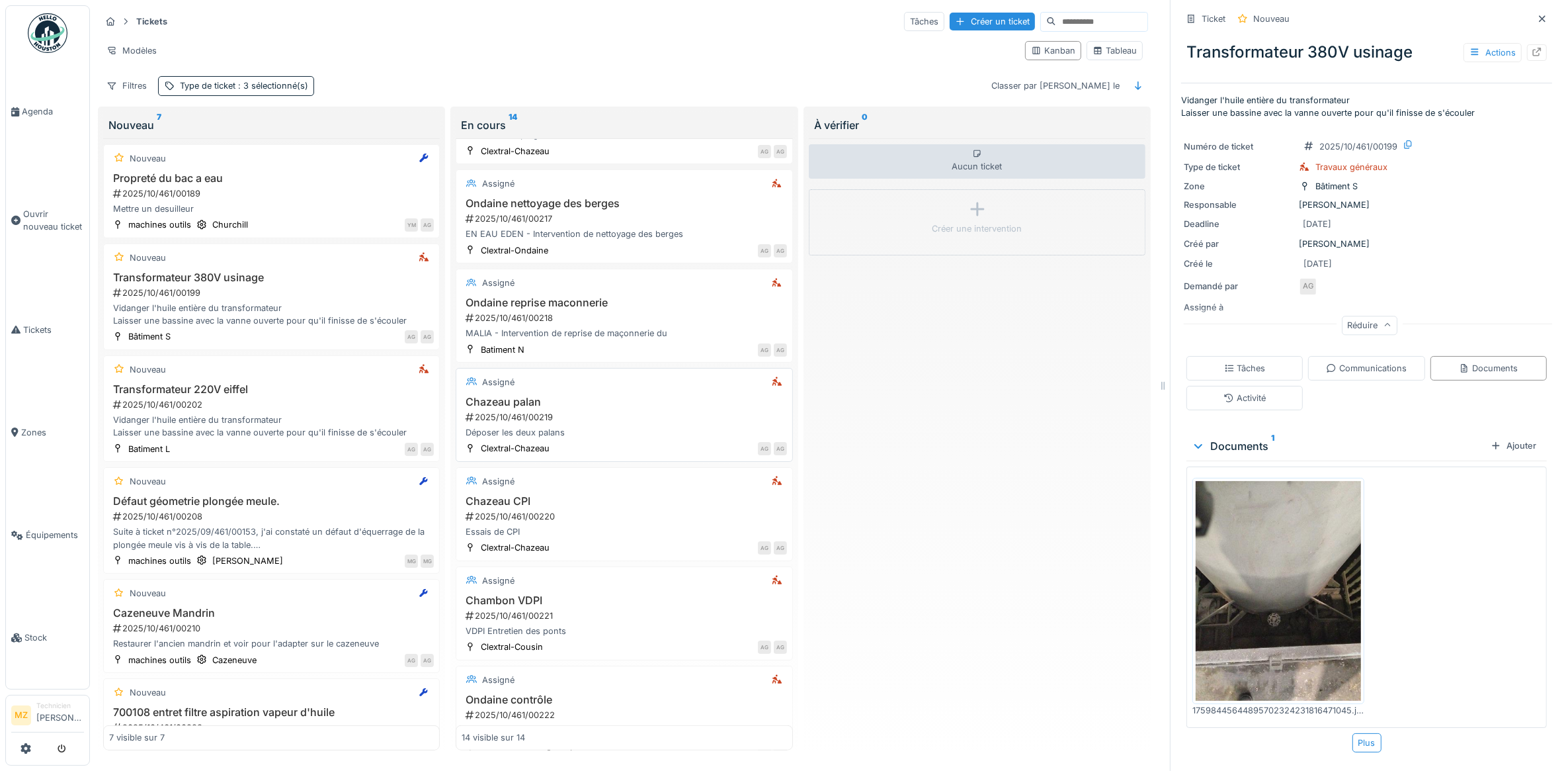
scroll to position [874, 0]
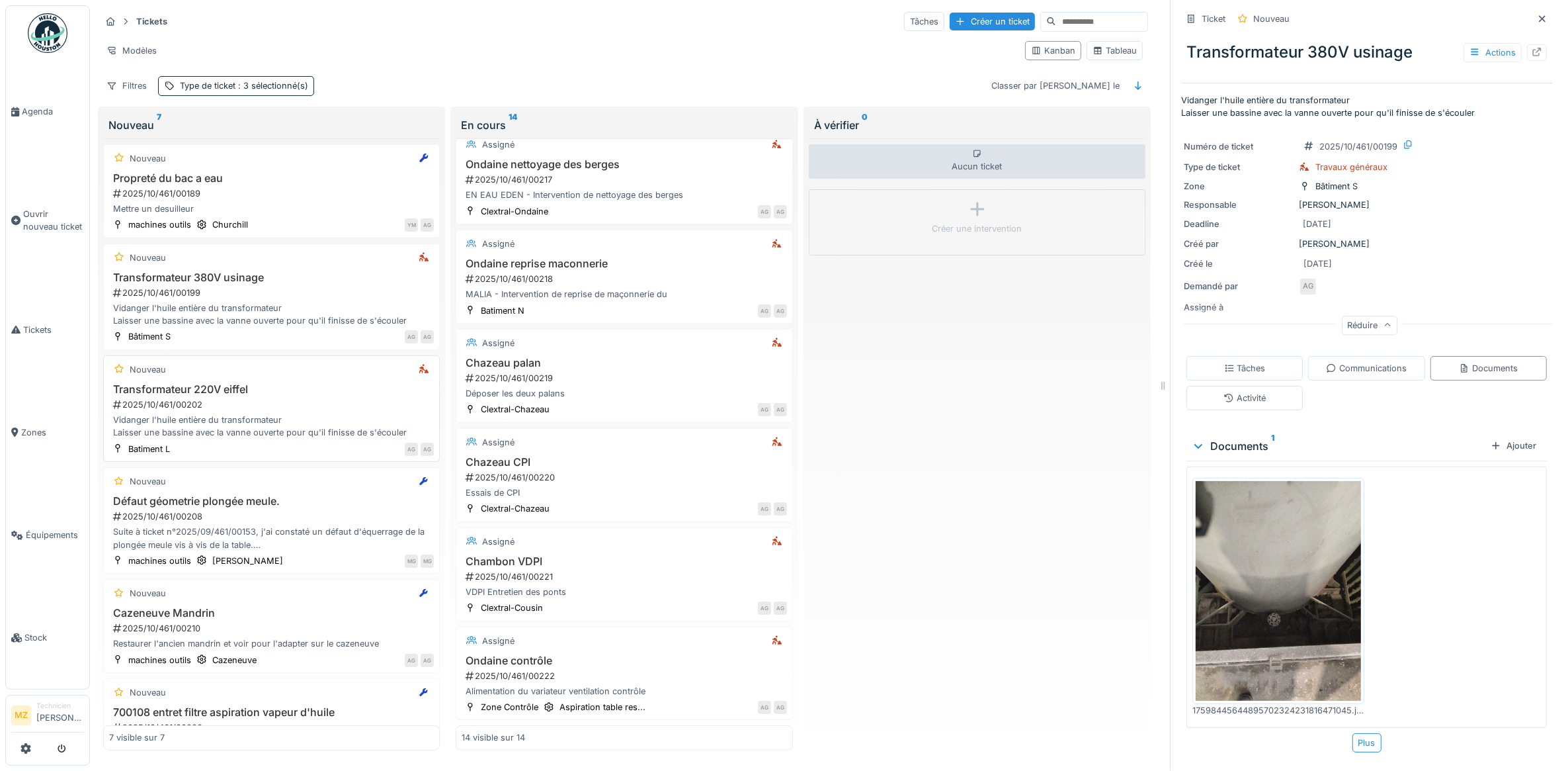
click at [328, 402] on div "2025/10/461/00202" at bounding box center [273, 405] width 322 height 12
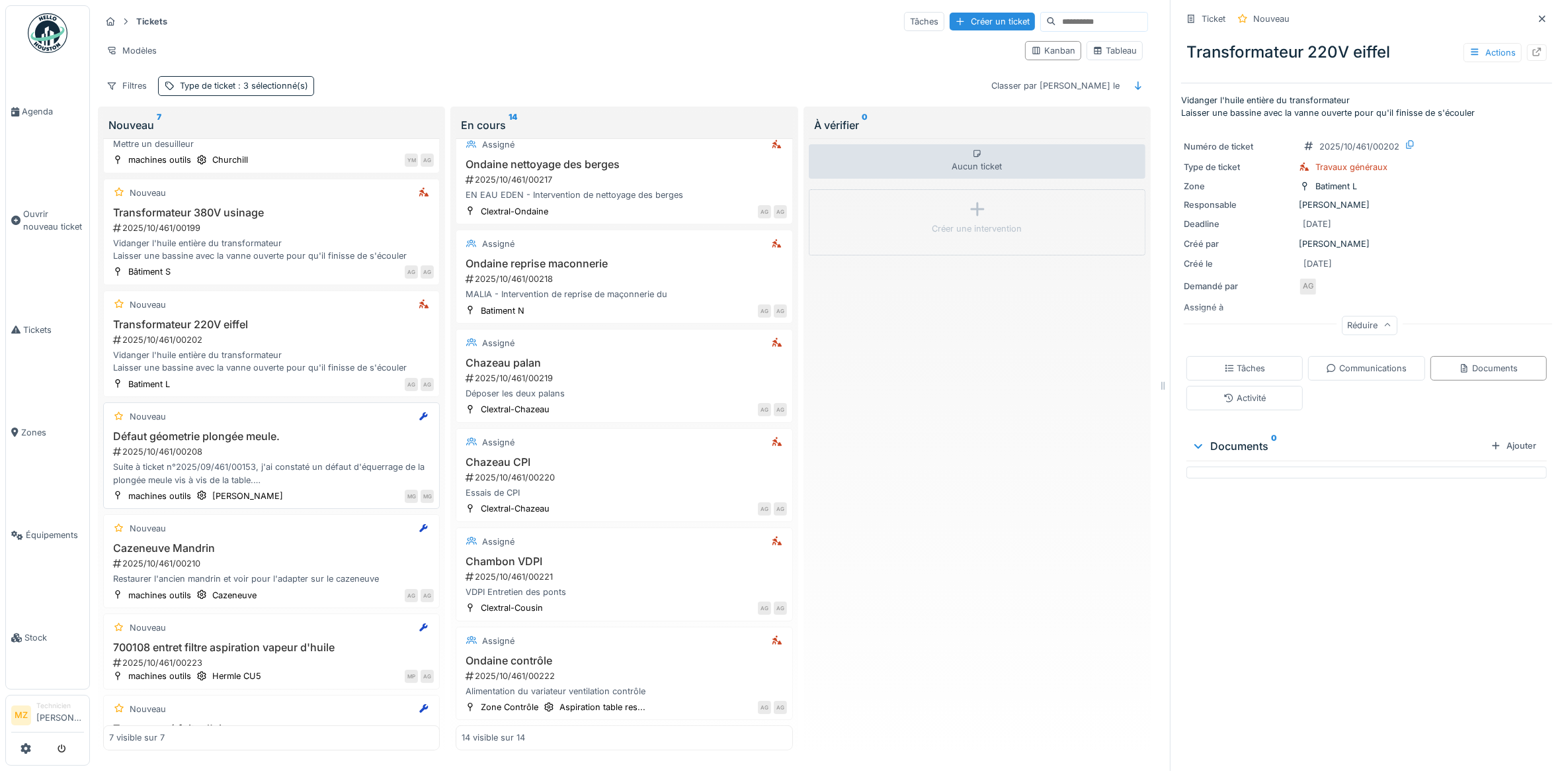
scroll to position [127, 0]
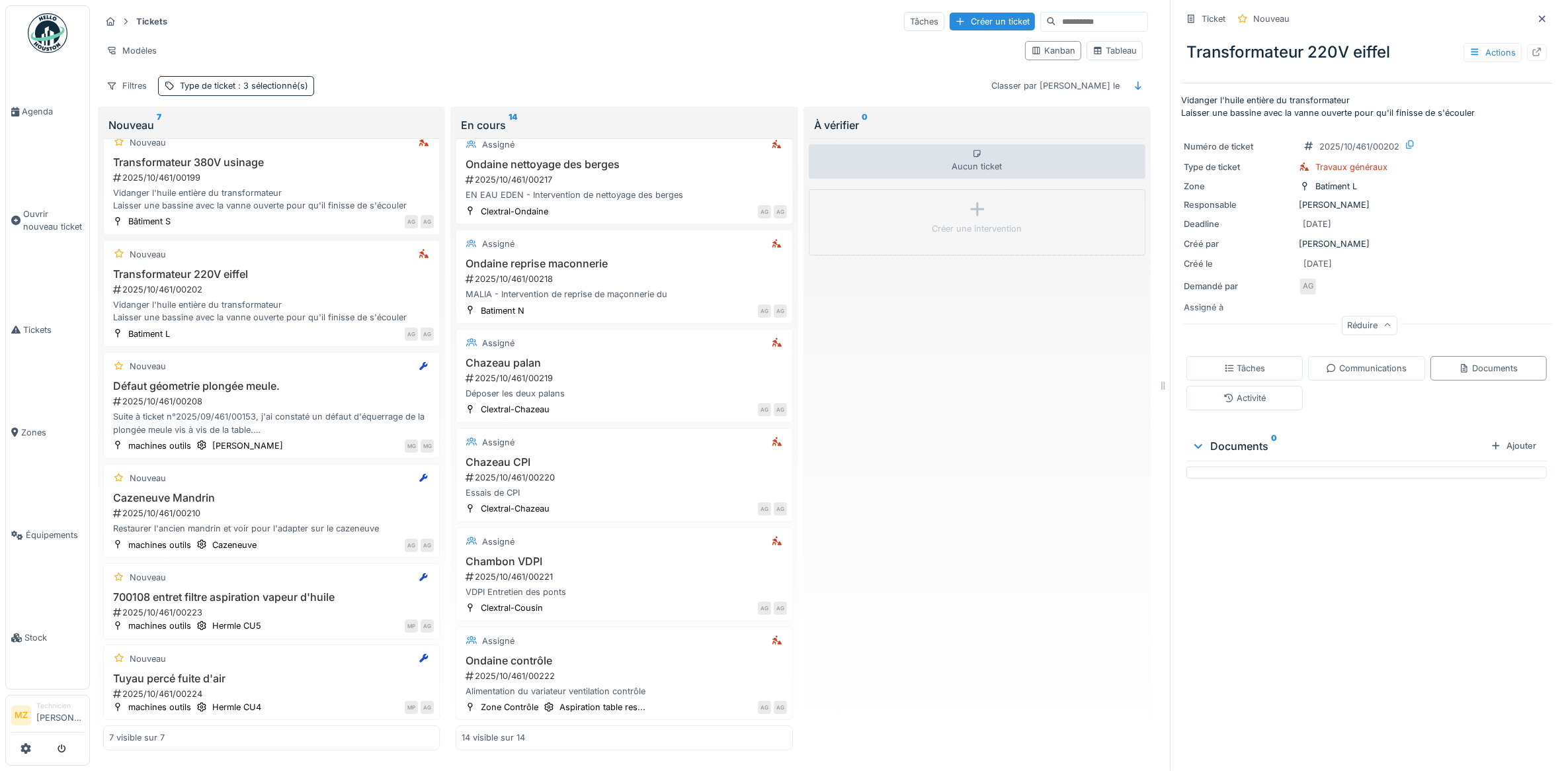
click at [260, 124] on div "Nouveau 7" at bounding box center [271, 125] width 337 height 27
click at [278, 187] on div "Vidanger l'huile entière du transformateur Laisser une bassine avec la vanne ou…" at bounding box center [271, 199] width 324 height 25
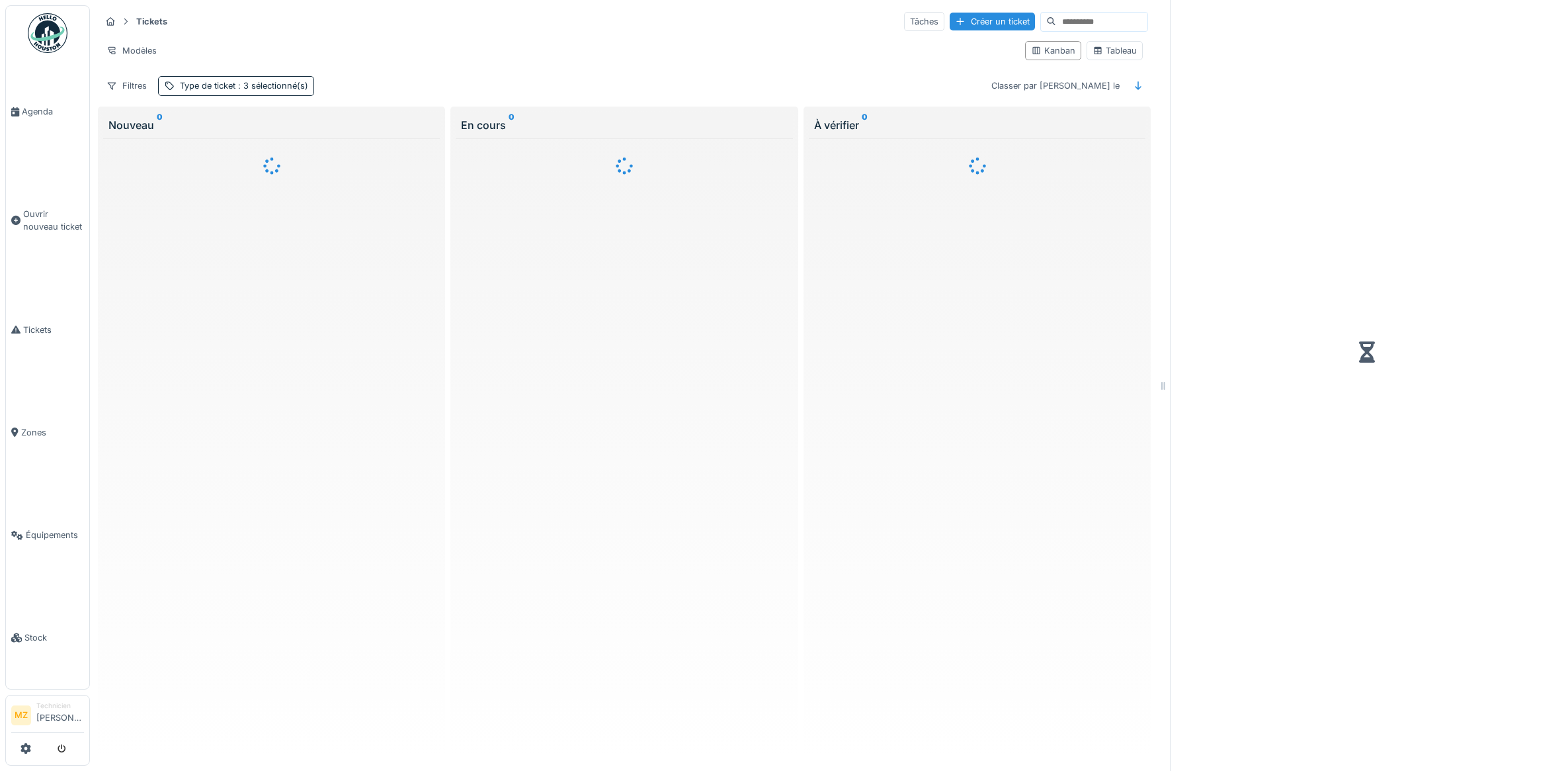
scroll to position [7, 0]
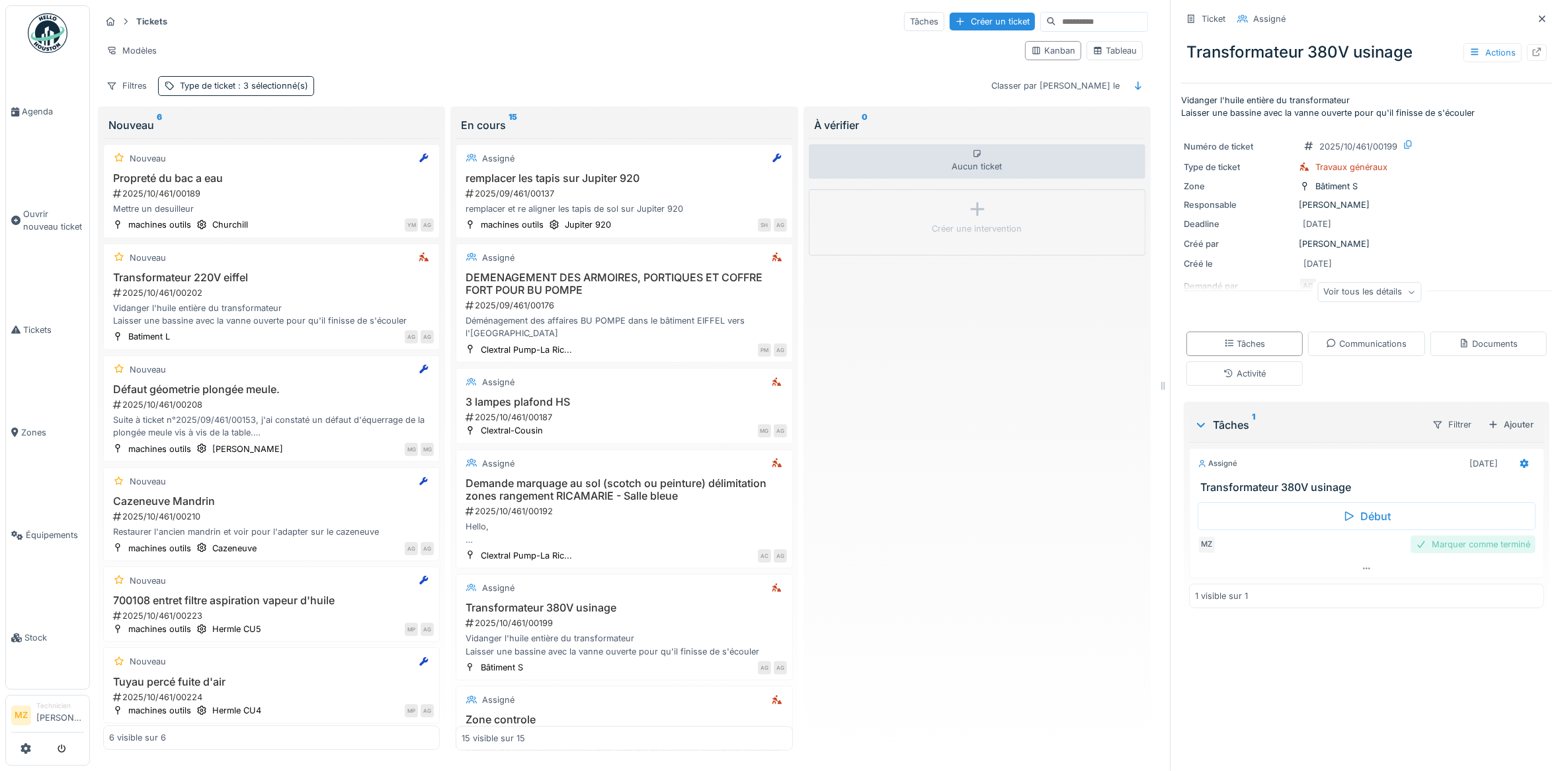
click at [1471, 547] on div "Marquer comme terminé" at bounding box center [1473, 544] width 125 height 18
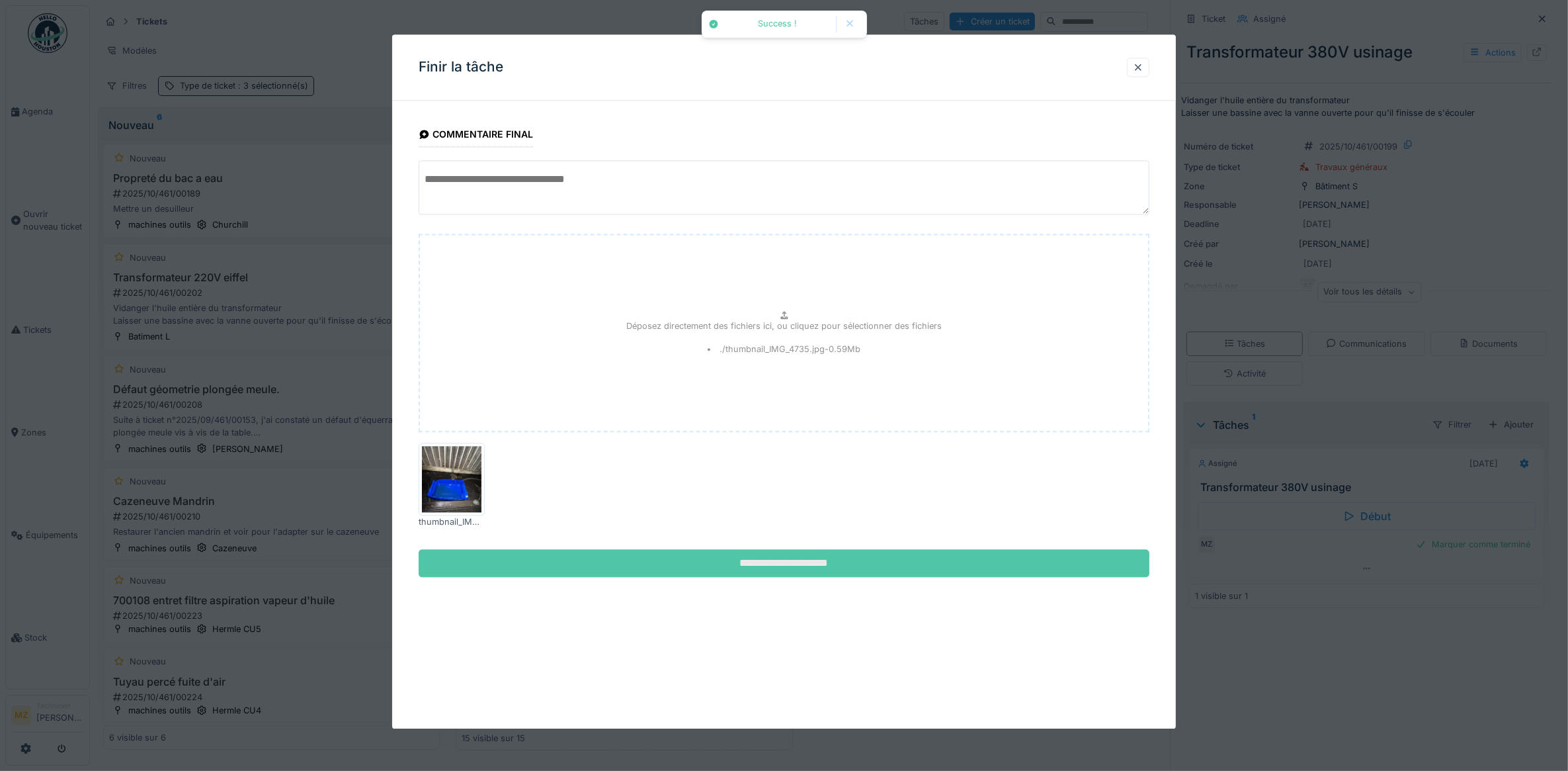
click at [735, 557] on input "**********" at bounding box center [784, 563] width 732 height 28
